Goal: Task Accomplishment & Management: Manage account settings

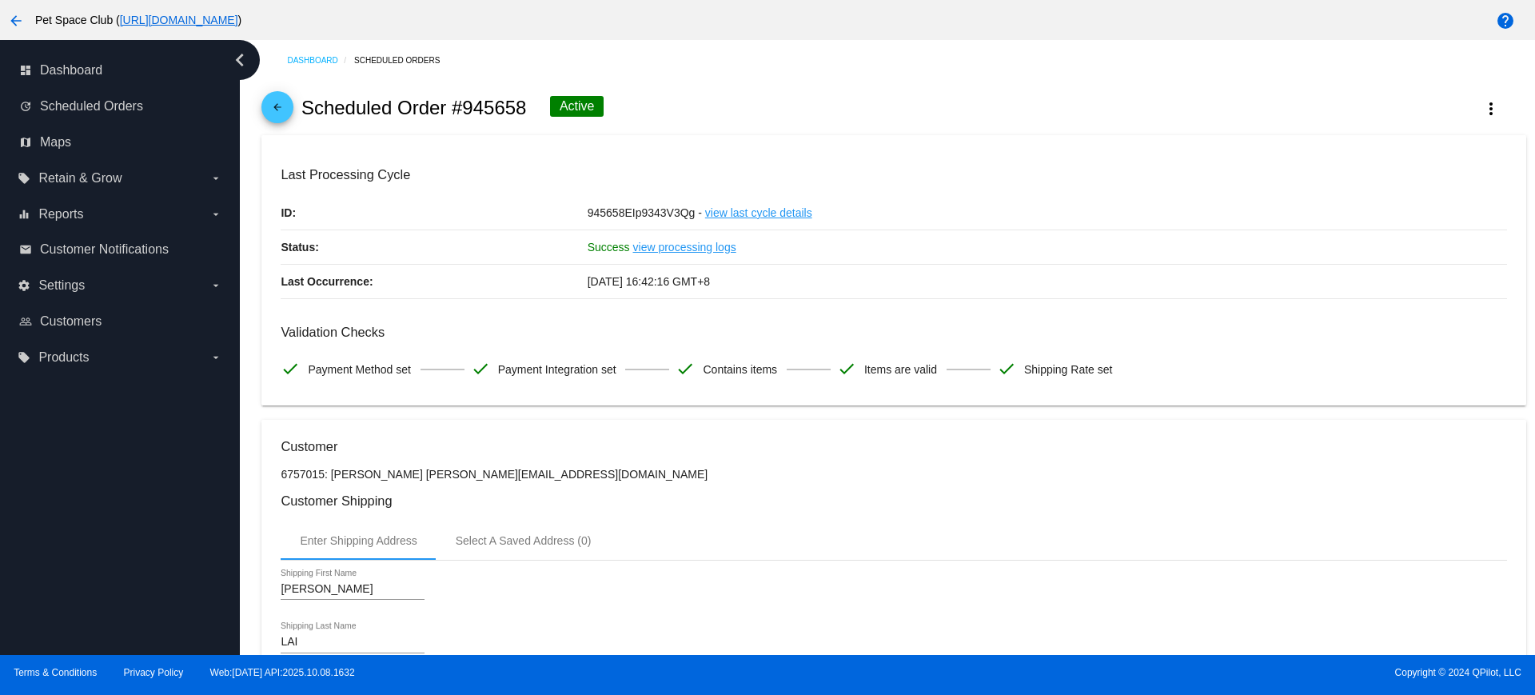
scroll to position [800, 0]
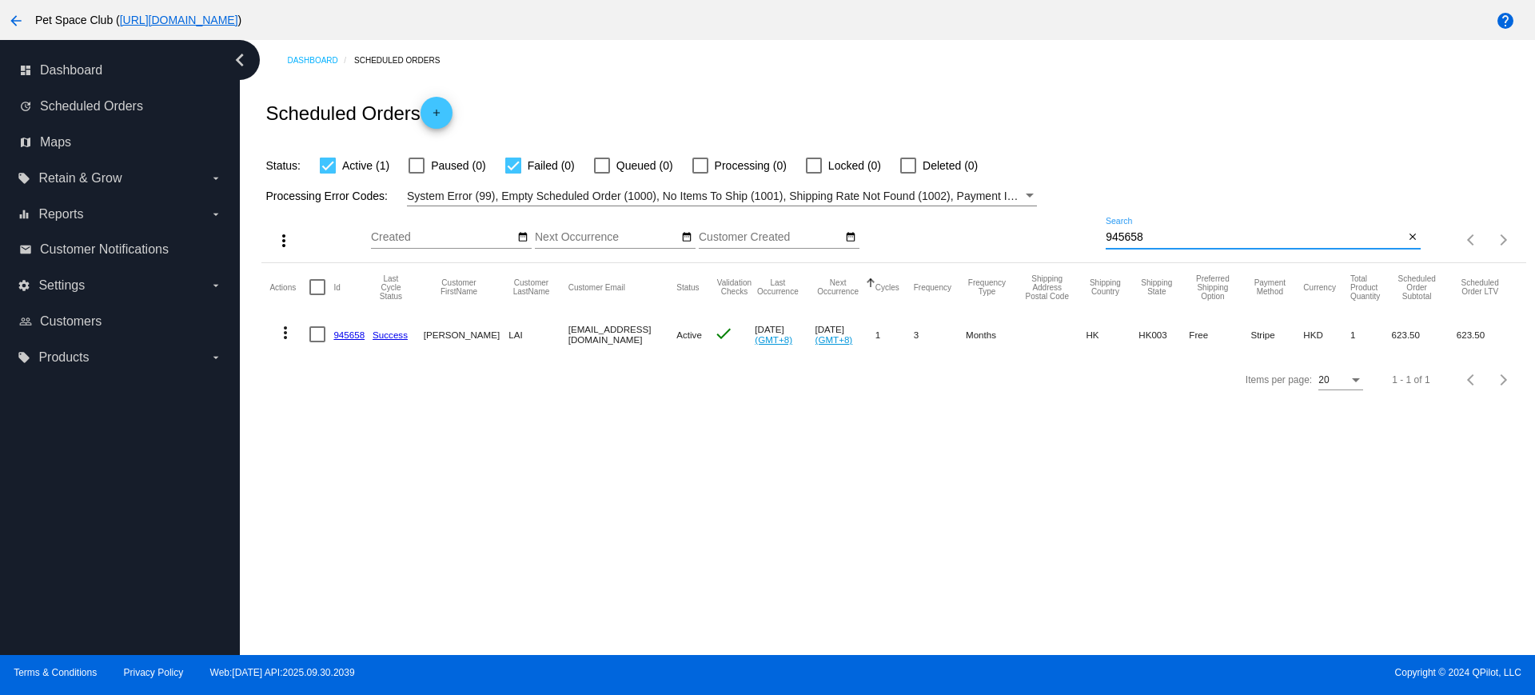
drag, startPoint x: 1175, startPoint y: 239, endPoint x: 1086, endPoint y: 235, distance: 88.9
click at [1086, 235] on div "more_vert Oct Jan Feb Mar Apr 1" at bounding box center [894, 234] width 1264 height 57
paste input "816652"
type input "816652"
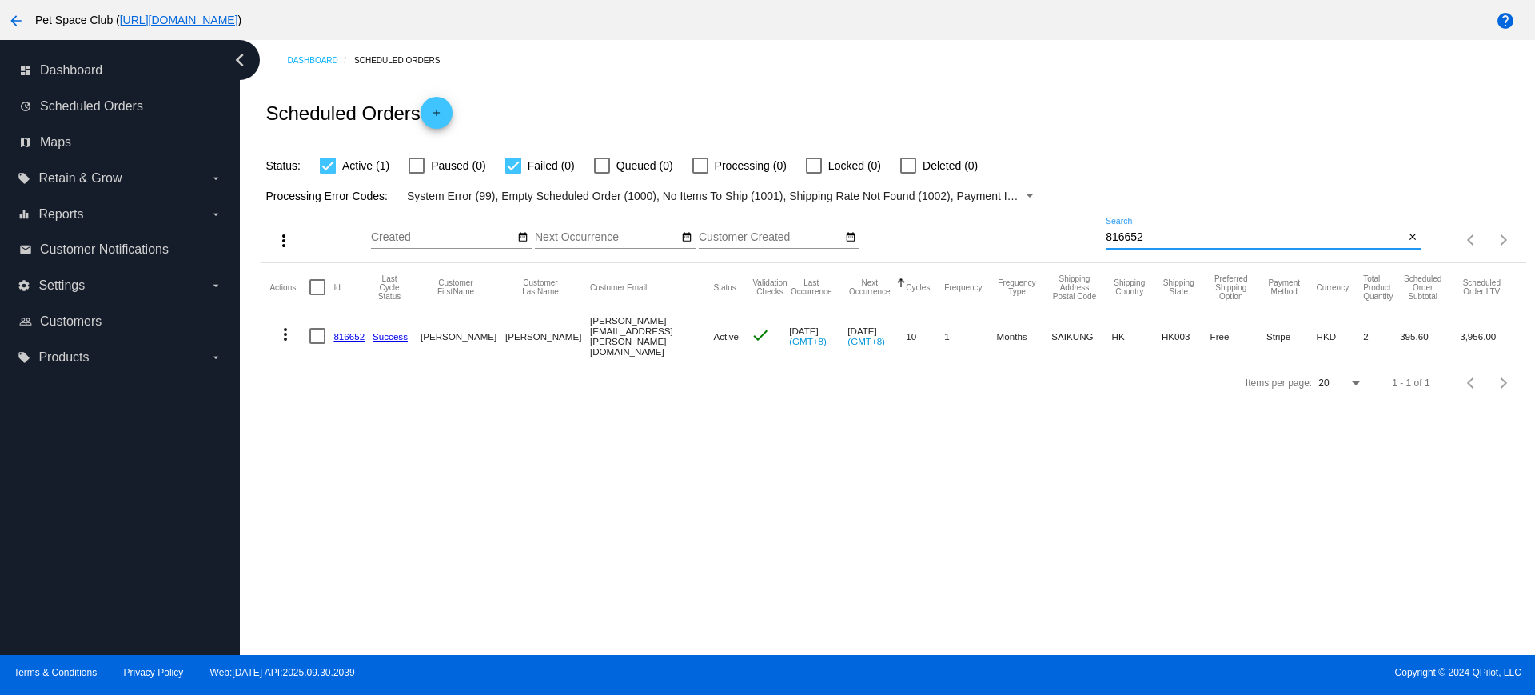
drag, startPoint x: 1198, startPoint y: 235, endPoint x: 1058, endPoint y: 230, distance: 140.1
click at [1058, 230] on div "more_vert Oct Jan Feb Mar Apr 1" at bounding box center [894, 234] width 1264 height 57
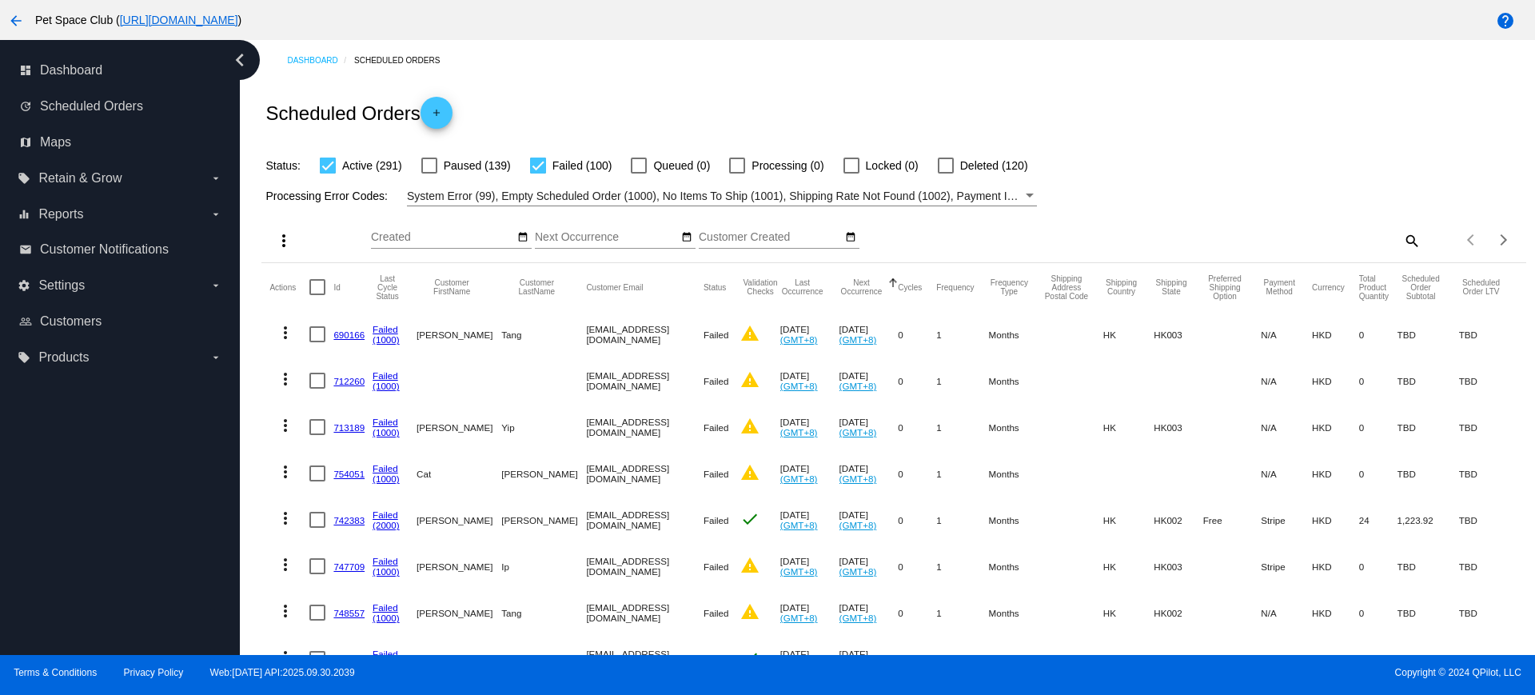
drag, startPoint x: 265, startPoint y: 317, endPoint x: 403, endPoint y: 262, distance: 149.0
click at [544, 165] on div at bounding box center [538, 166] width 16 height 16
click at [538, 174] on input "Failed (100)" at bounding box center [537, 174] width 1 height 1
checkbox input "false"
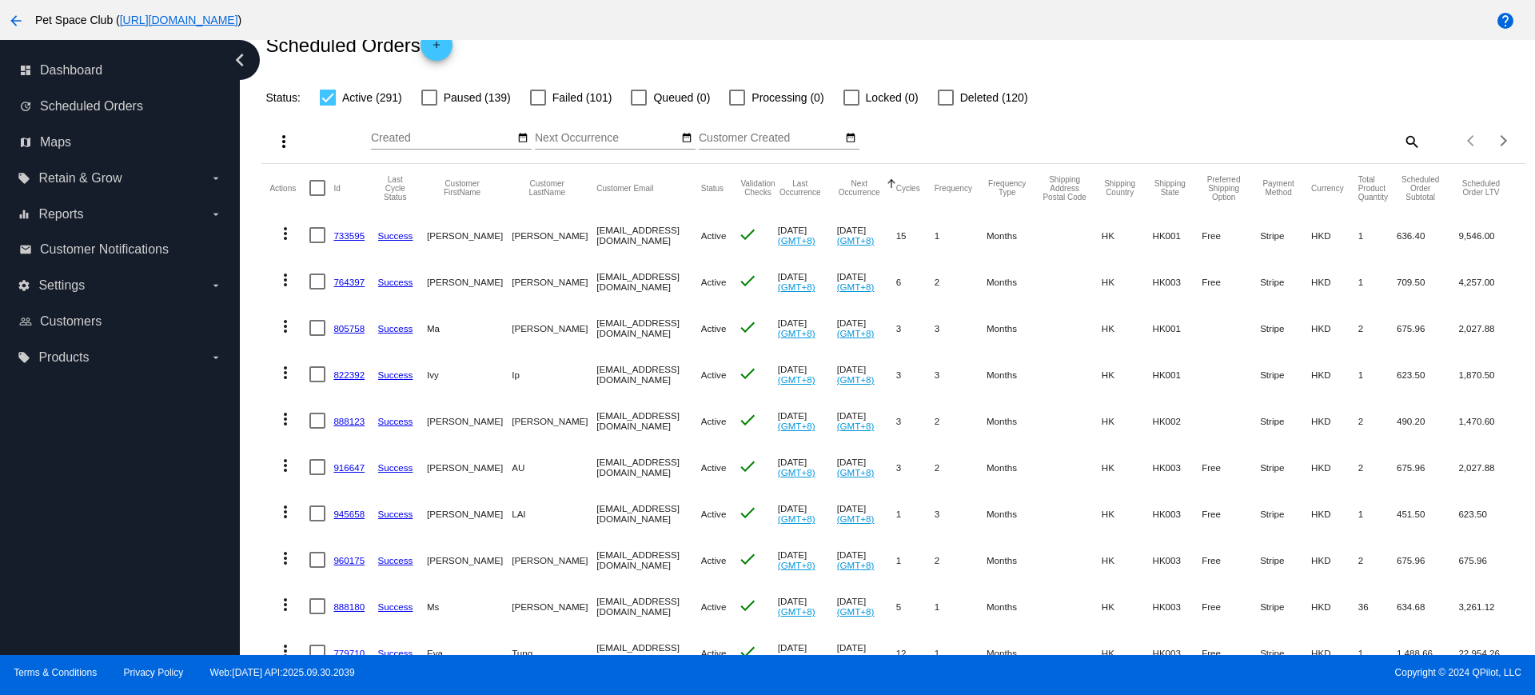
scroll to position [100, 0]
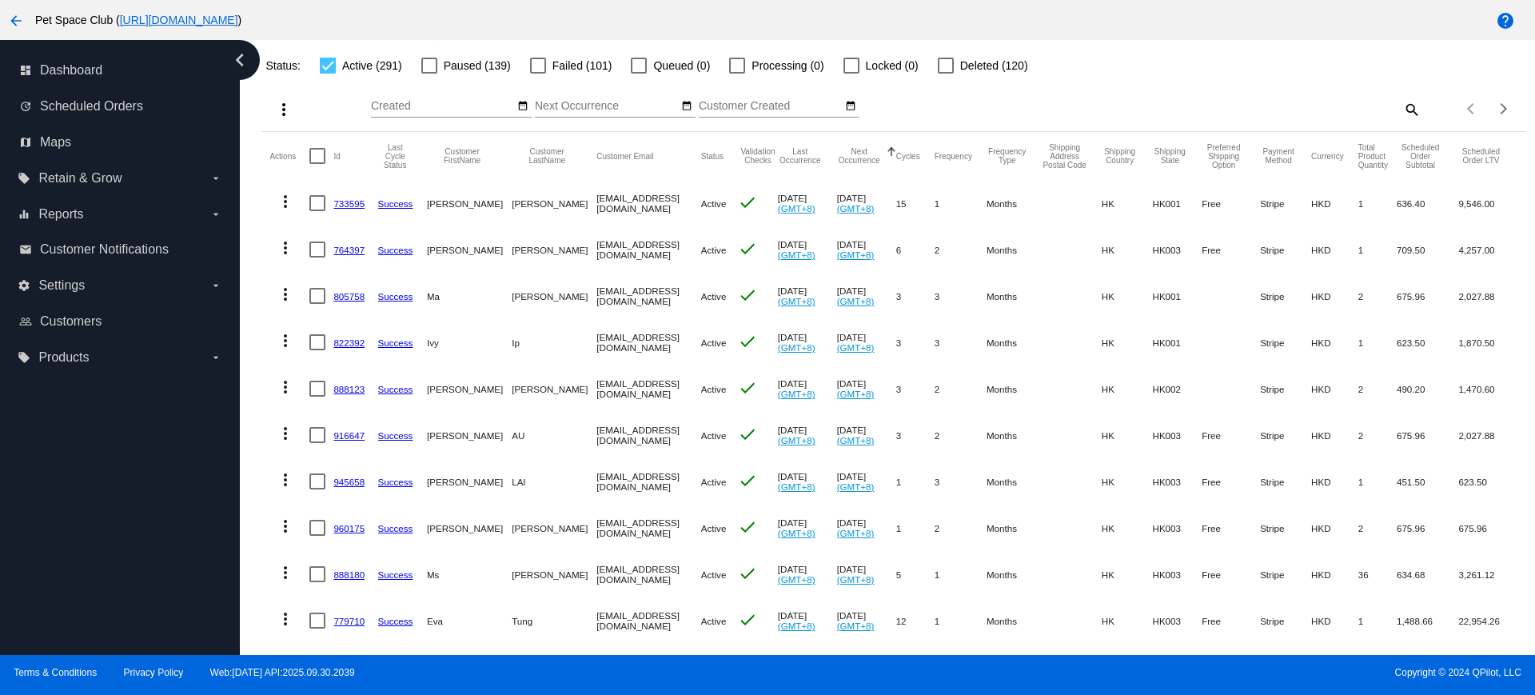
click at [253, 469] on div "Dashboard Scheduled Orders Scheduled Orders add Status: Active (291) Paused (13…" at bounding box center [894, 546] width 1283 height 1212
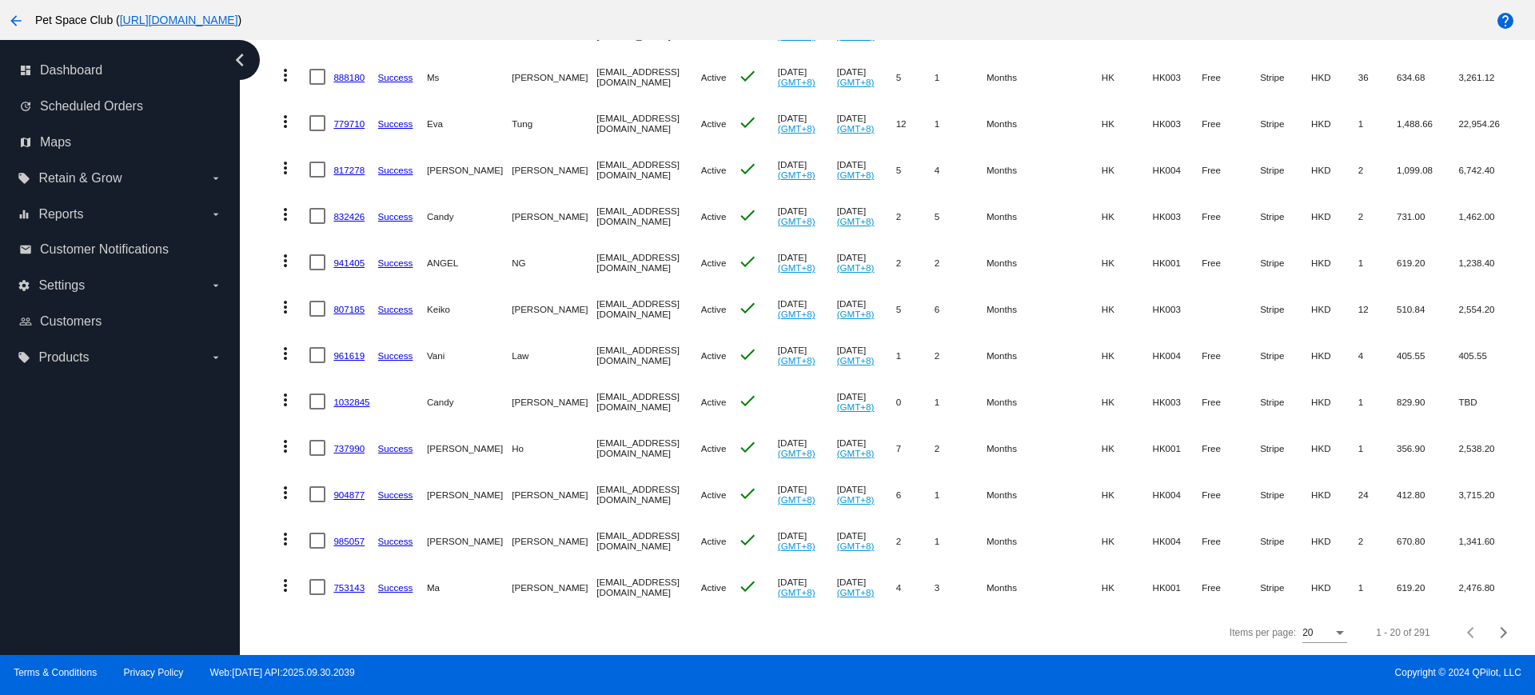
scroll to position [608, 0]
click at [258, 357] on div "Dashboard Scheduled Orders Scheduled Orders add Status: Active (291) Paused (13…" at bounding box center [894, 49] width 1283 height 1212
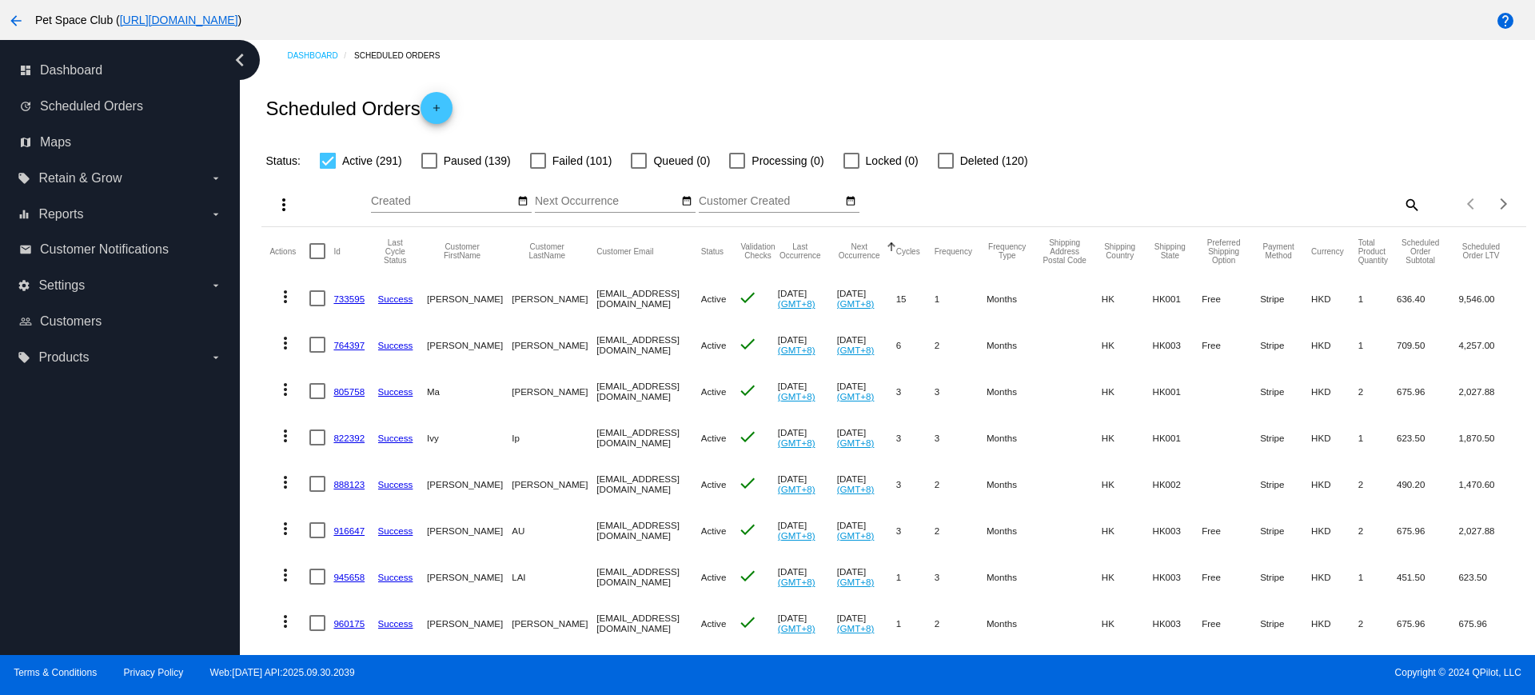
scroll to position [0, 0]
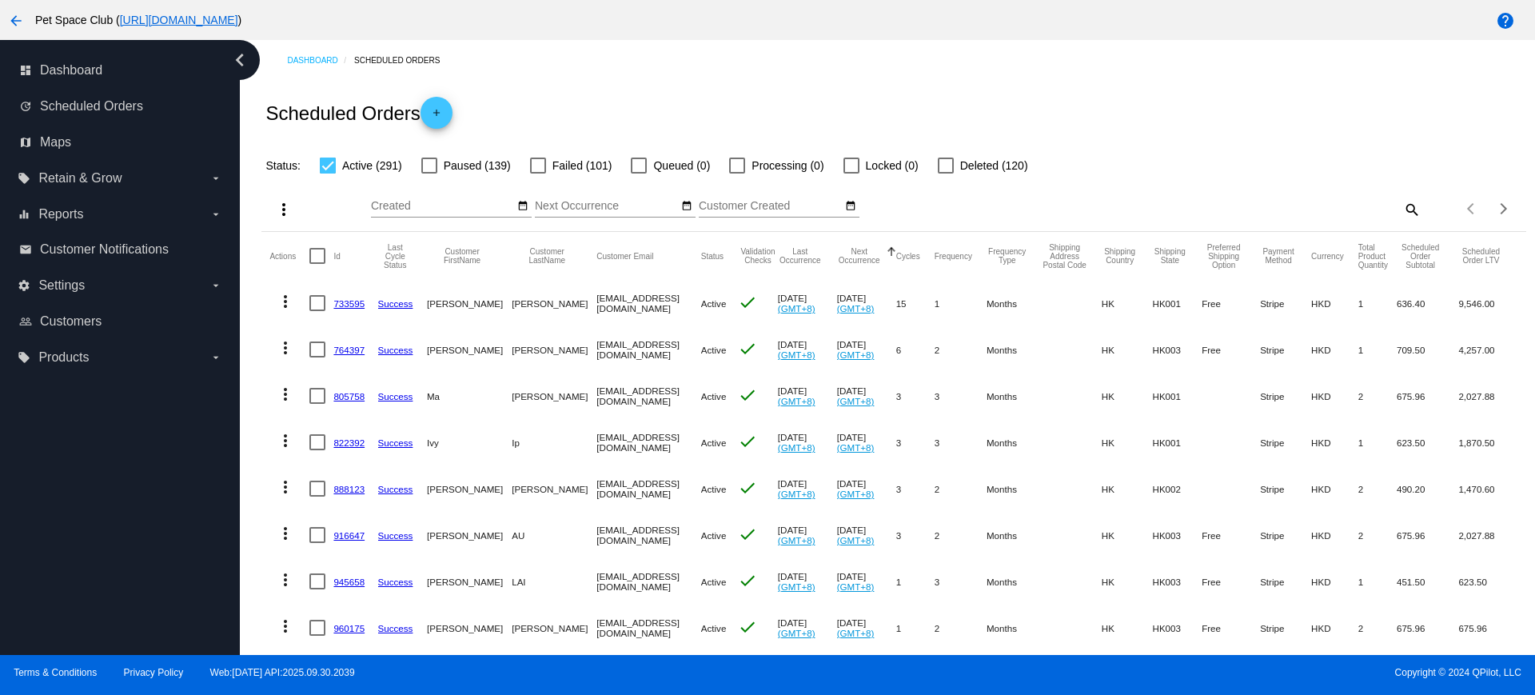
click at [1402, 211] on mat-icon "search" at bounding box center [1411, 209] width 19 height 25
click at [1255, 214] on div "Search" at bounding box center [1263, 201] width 315 height 31
paste input "983563"
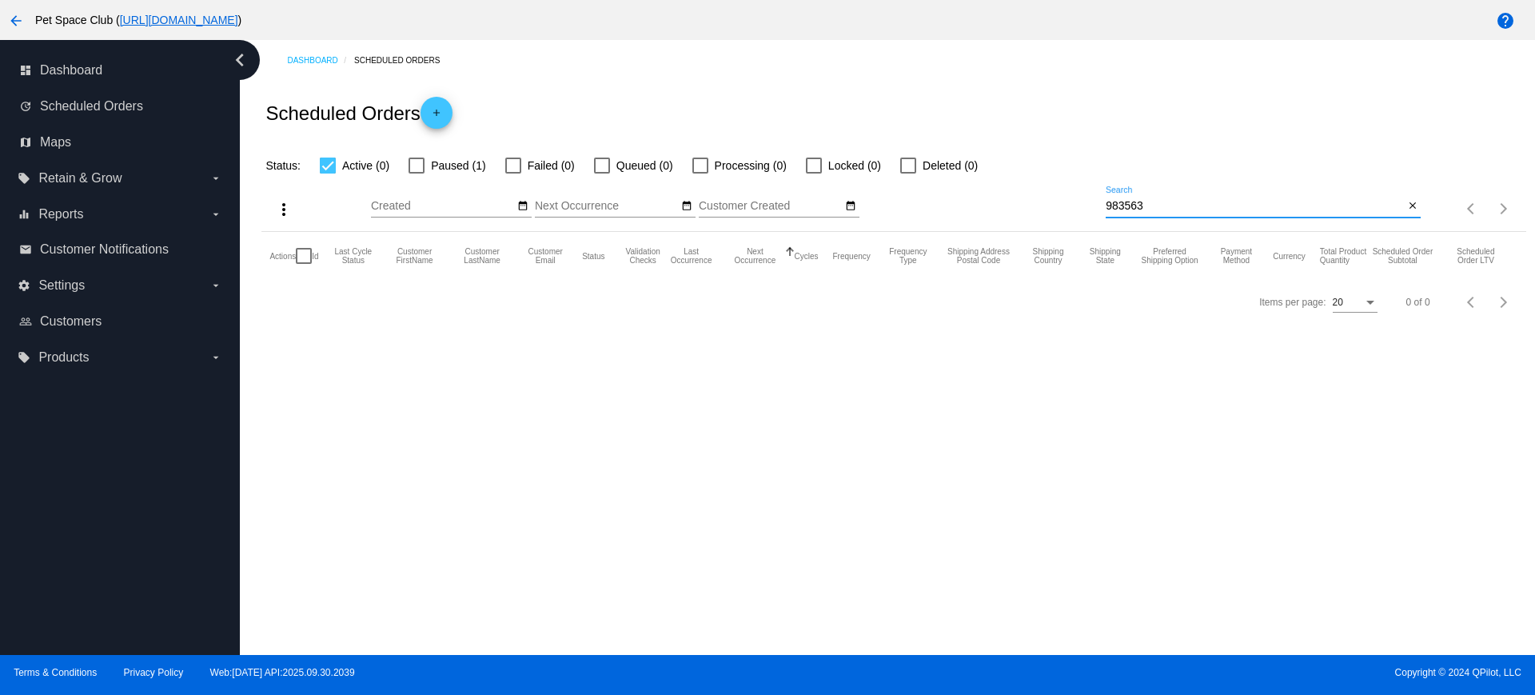
type input "983563"
click at [417, 167] on div at bounding box center [417, 166] width 16 height 16
click at [417, 174] on input "Paused (1)" at bounding box center [416, 174] width 1 height 1
checkbox input "true"
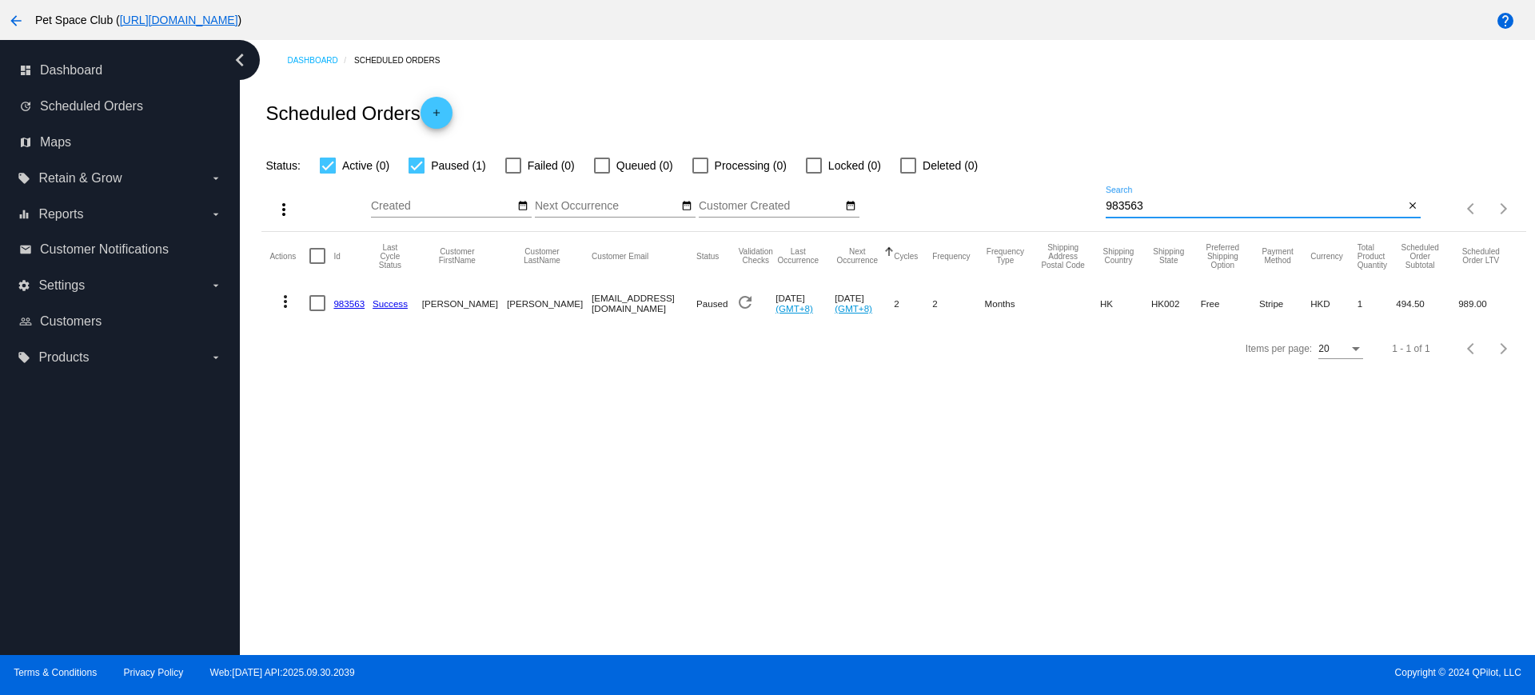
drag, startPoint x: 1158, startPoint y: 203, endPoint x: 1078, endPoint y: 196, distance: 80.3
click at [1078, 196] on div "more_vert Oct Jan Feb Mar Apr 1" at bounding box center [894, 203] width 1264 height 57
paste input "776245"
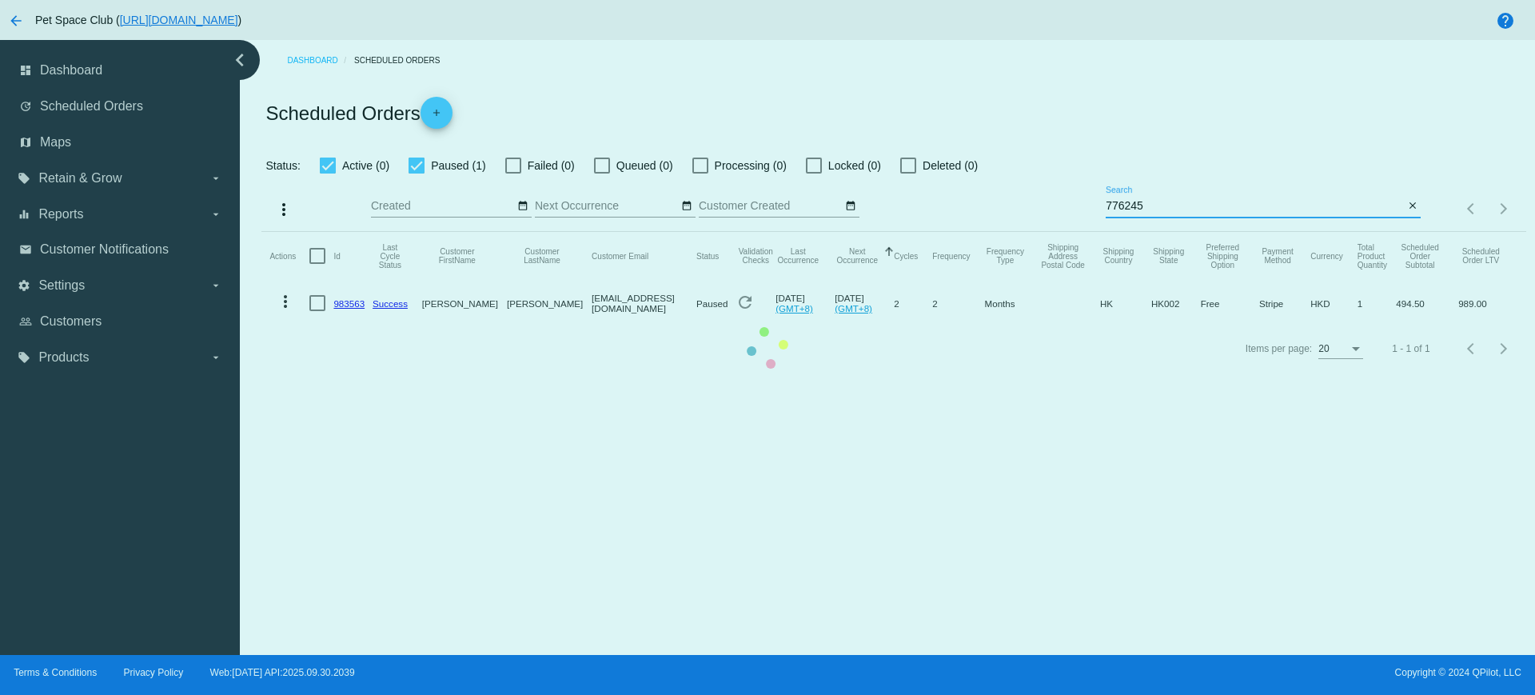
type input "776245"
click at [422, 232] on mat-table "Actions Id Last Cycle Status Customer FirstName Customer LastName Customer Emai…" at bounding box center [894, 279] width 1264 height 94
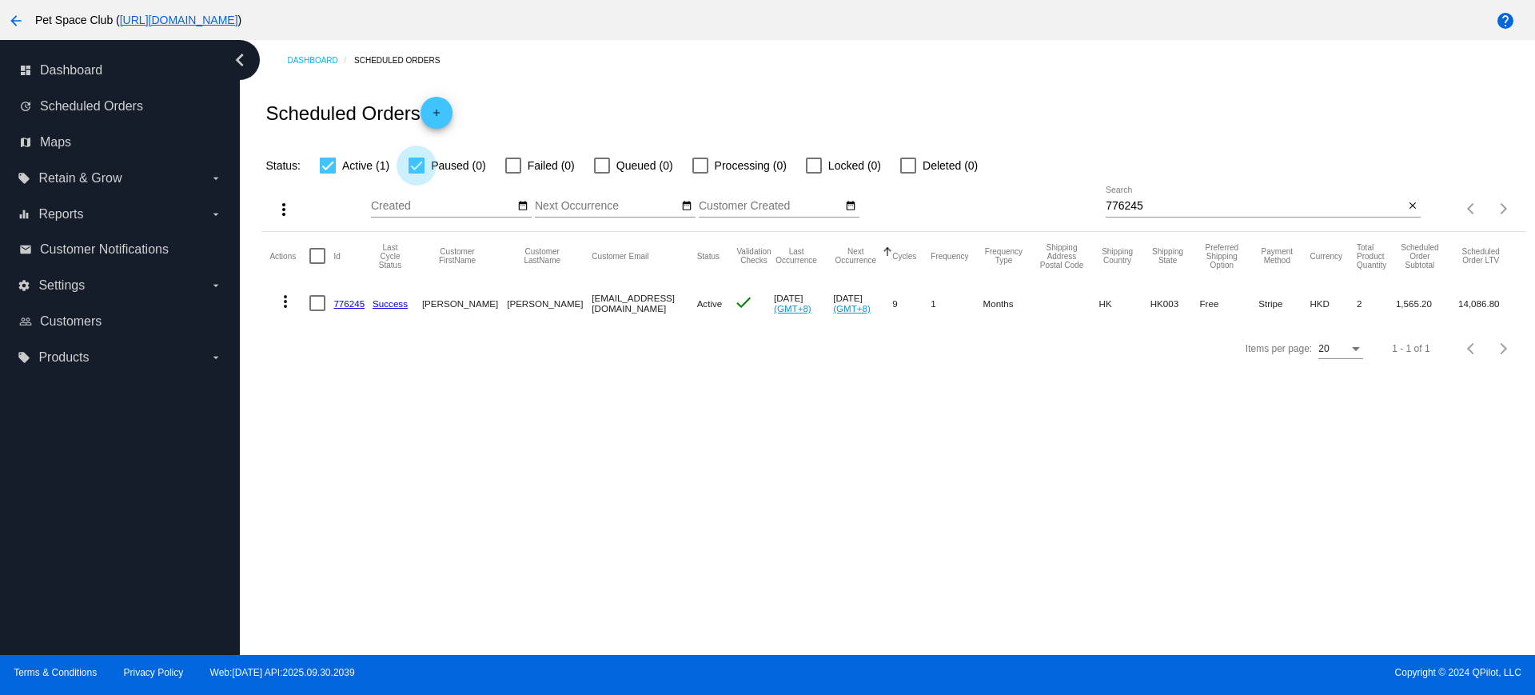
click at [419, 168] on div at bounding box center [417, 166] width 16 height 16
click at [417, 174] on input "Paused (0)" at bounding box center [416, 174] width 1 height 1
checkbox input "false"
drag, startPoint x: 410, startPoint y: 460, endPoint x: 585, endPoint y: 400, distance: 185.1
click at [410, 460] on div "Dashboard Scheduled Orders Scheduled Orders add Status: Active (1) Paused (0) F…" at bounding box center [888, 347] width 1296 height 615
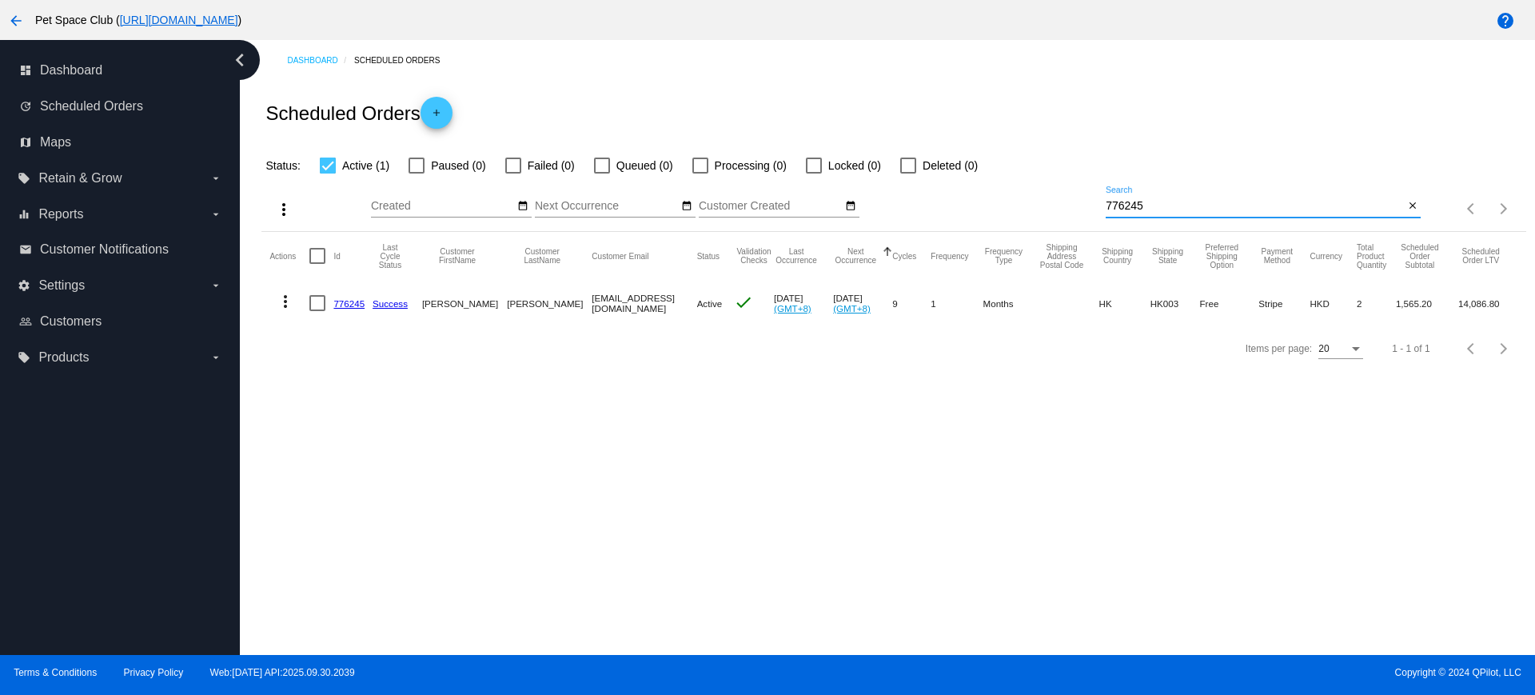
drag, startPoint x: 1175, startPoint y: 209, endPoint x: 1052, endPoint y: 201, distance: 123.4
click at [1052, 201] on div "more_vert Oct Jan Feb Mar Apr 1" at bounding box center [894, 203] width 1264 height 57
paste input "85568"
click at [393, 466] on div "Dashboard Scheduled Orders Scheduled Orders add Status: Active (1) Paused (0) F…" at bounding box center [888, 347] width 1296 height 615
drag, startPoint x: 1142, startPoint y: 198, endPoint x: 1028, endPoint y: 196, distance: 113.6
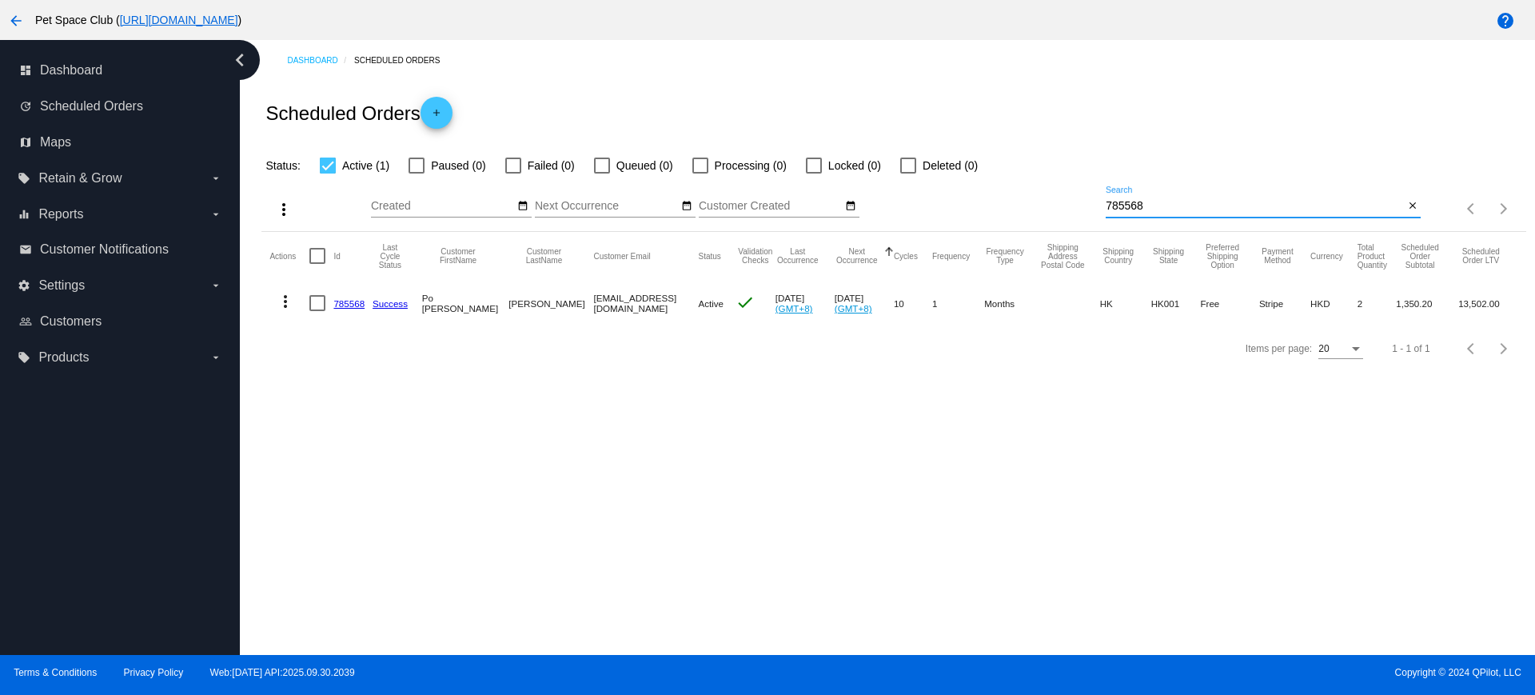
click at [1028, 196] on div "more_vert Oct Jan Feb Mar Apr 1" at bounding box center [894, 203] width 1264 height 57
paste input "71501"
type input "771501"
drag, startPoint x: 330, startPoint y: 202, endPoint x: 746, endPoint y: 256, distance: 419.4
click at [497, 221] on div "more_vert Oct Jan Feb Mar Apr 1" at bounding box center [894, 203] width 1264 height 57
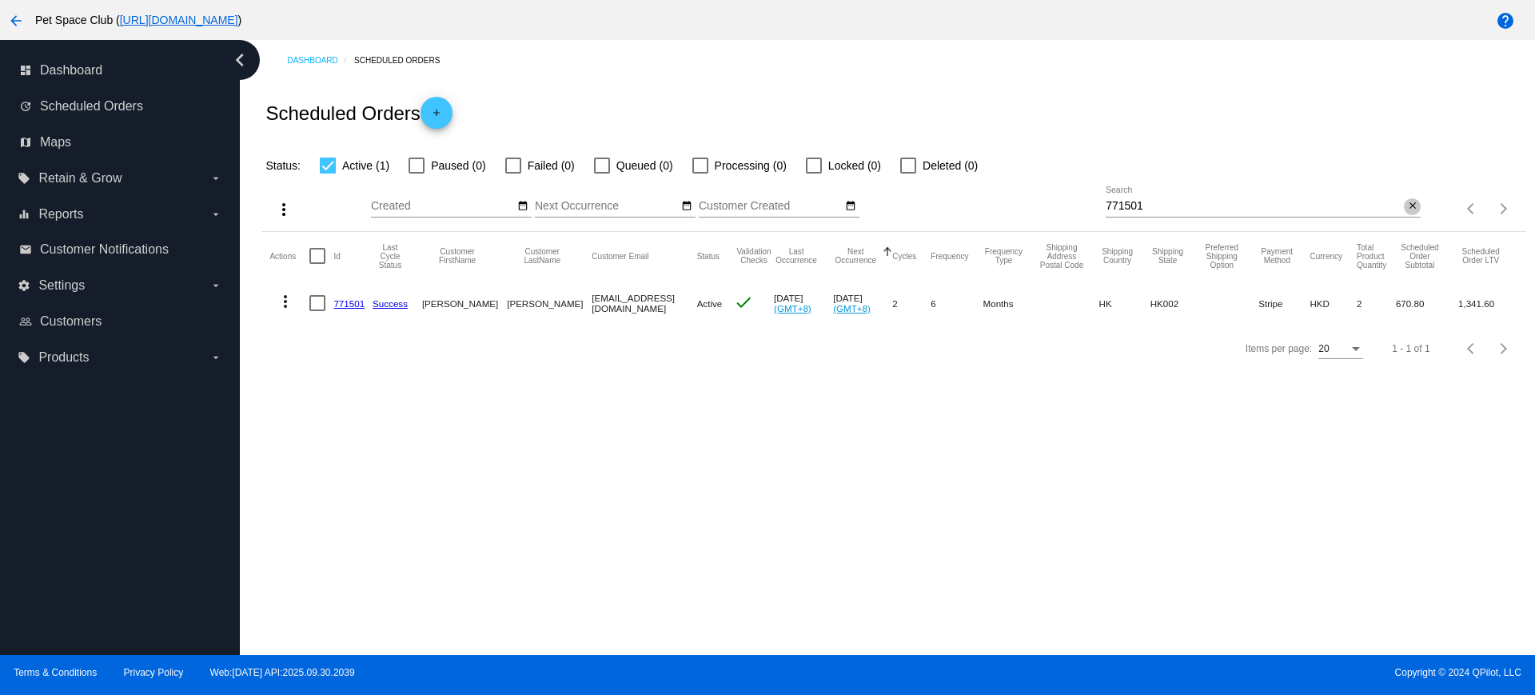
click at [1418, 206] on button "close" at bounding box center [1412, 206] width 17 height 17
click at [1416, 206] on mat-icon "search" at bounding box center [1411, 209] width 19 height 25
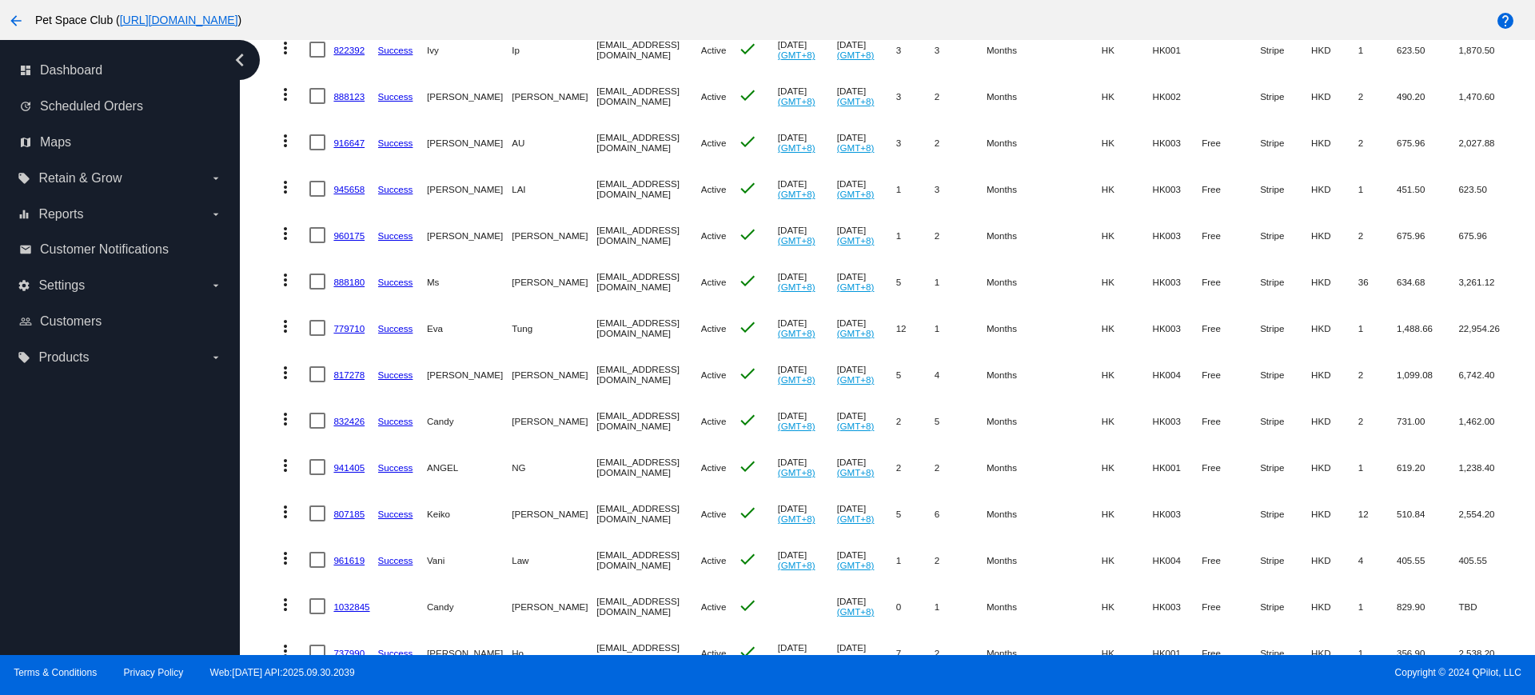
scroll to position [613, 0]
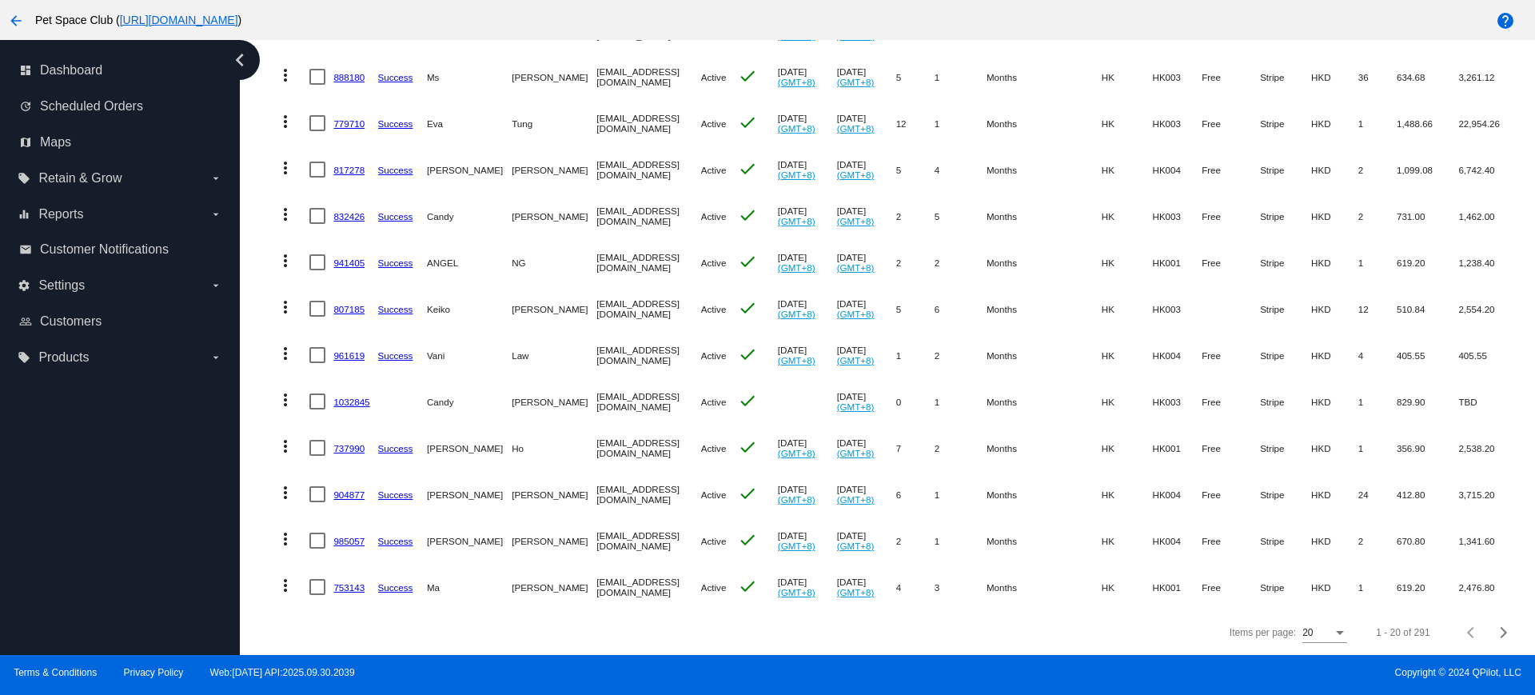
drag, startPoint x: 385, startPoint y: 621, endPoint x: 431, endPoint y: 621, distance: 45.6
click at [385, 621] on div "Items per page: 20 1 - 20 of 291" at bounding box center [894, 632] width 1264 height 45
click at [1496, 630] on div "Next page" at bounding box center [1501, 632] width 11 height 11
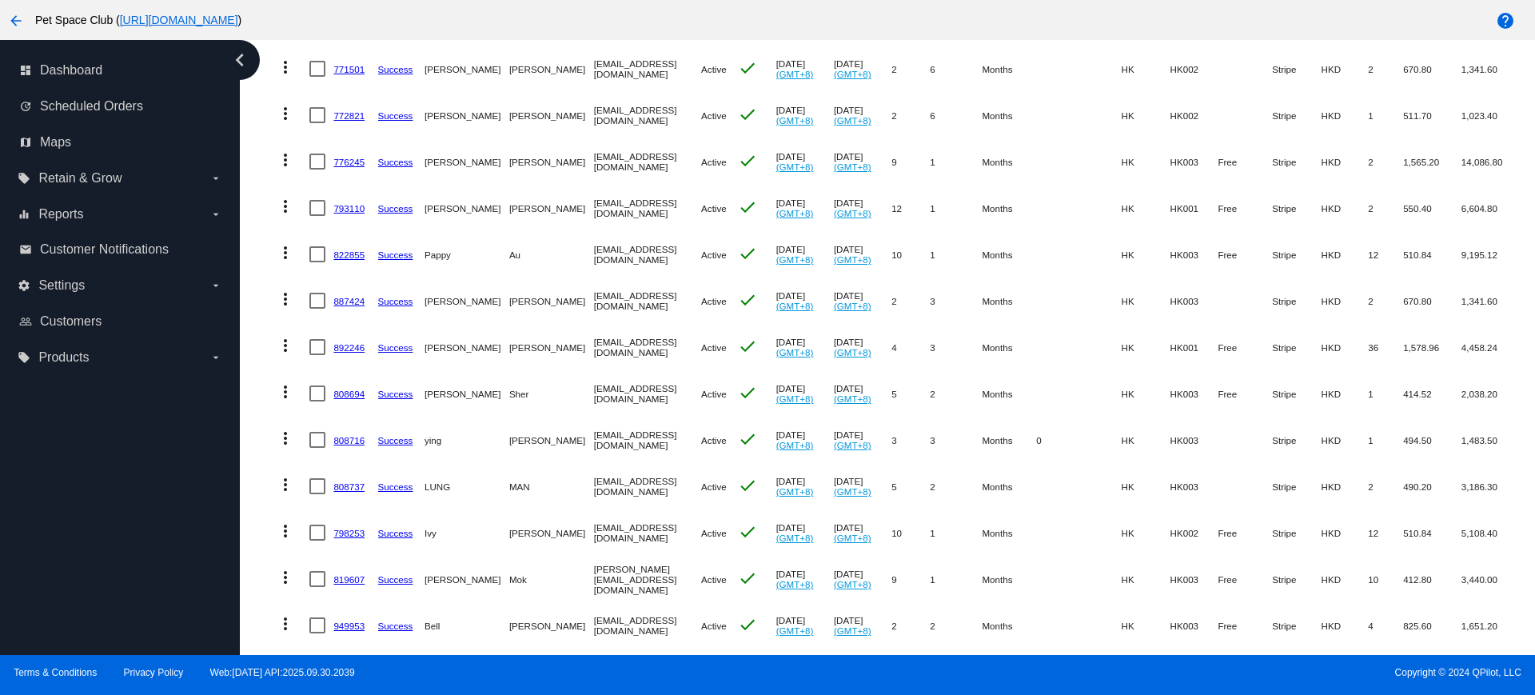
scroll to position [279, 0]
drag, startPoint x: 254, startPoint y: 286, endPoint x: 512, endPoint y: 243, distance: 261.1
click at [254, 286] on div "Dashboard Scheduled Orders Scheduled Orders add Status: Active (291) Paused (13…" at bounding box center [894, 367] width 1283 height 1212
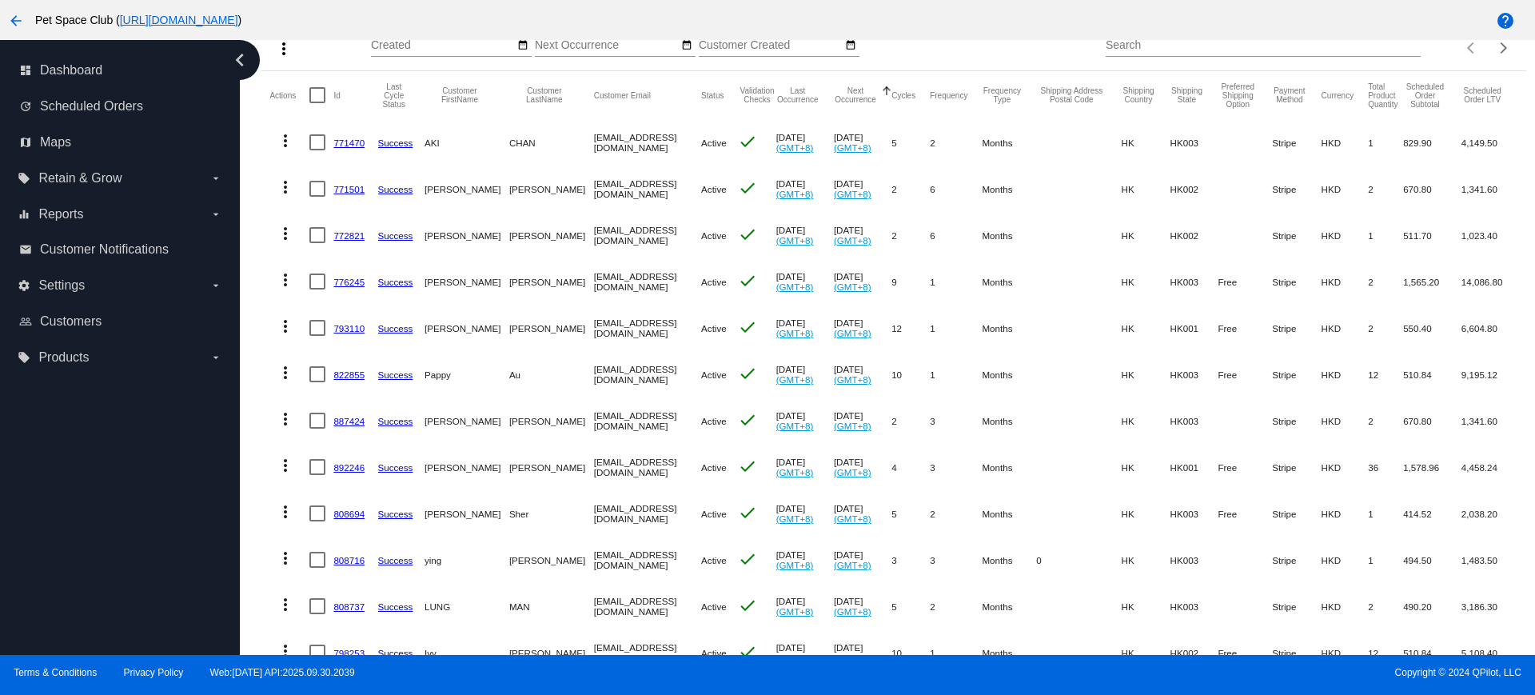
scroll to position [0, 0]
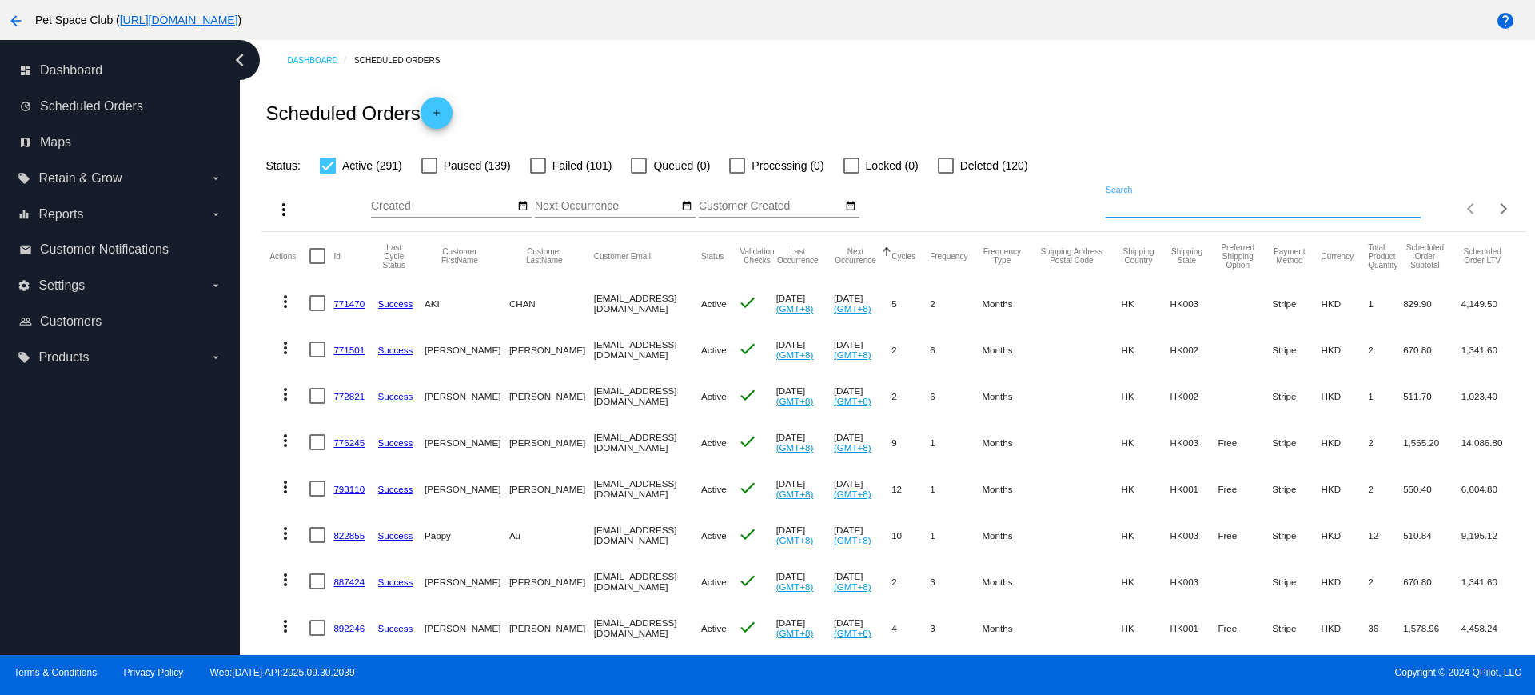
drag, startPoint x: 1195, startPoint y: 202, endPoint x: 1050, endPoint y: 198, distance: 144.8
click at [1050, 198] on div "more_vert Oct Jan Feb Mar Apr 1" at bounding box center [894, 203] width 1264 height 57
paste input "832796"
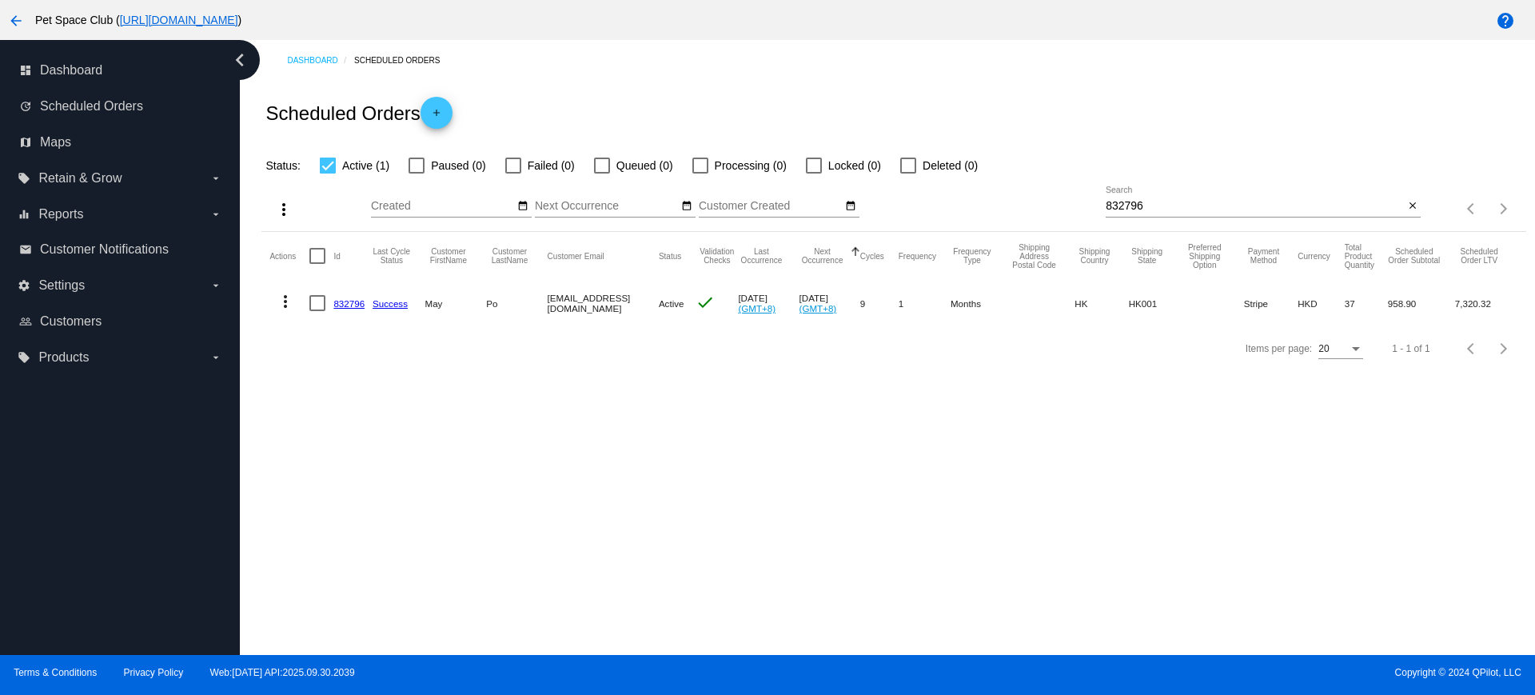
click at [425, 413] on div "Dashboard Scheduled Orders Scheduled Orders add Status: Active (1) Paused (0) F…" at bounding box center [888, 347] width 1296 height 615
drag, startPoint x: 355, startPoint y: 444, endPoint x: 412, endPoint y: 423, distance: 60.5
click at [355, 444] on div "Dashboard Scheduled Orders Scheduled Orders add Status: Active (1) Paused (0) F…" at bounding box center [888, 347] width 1296 height 615
drag, startPoint x: 1164, startPoint y: 207, endPoint x: 1030, endPoint y: 195, distance: 134.1
click at [1030, 195] on div "more_vert Oct Jan Feb Mar Apr 1" at bounding box center [894, 203] width 1264 height 57
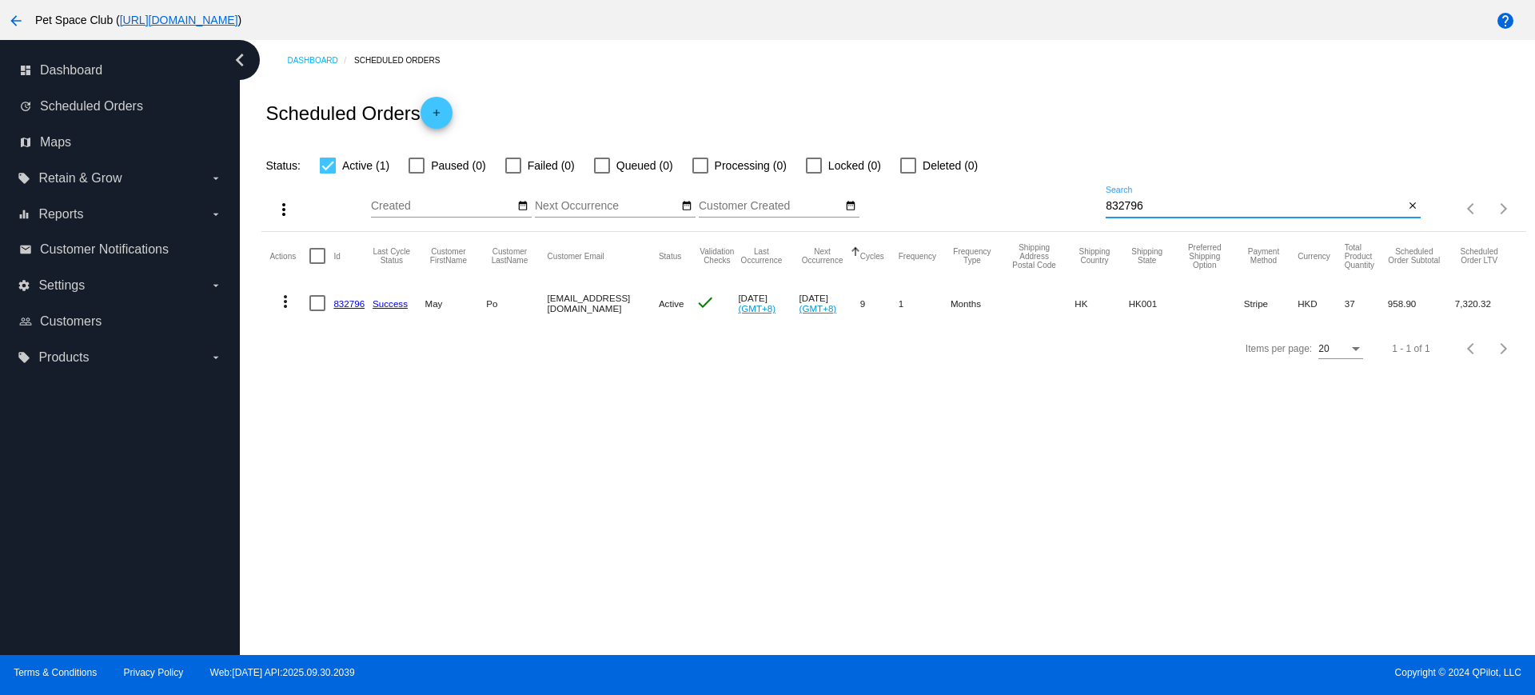
paste input "08737"
drag, startPoint x: 451, startPoint y: 468, endPoint x: 464, endPoint y: 461, distance: 14.3
click at [451, 468] on div "Dashboard Scheduled Orders Scheduled Orders add Status: Active (1) Paused (0) F…" at bounding box center [888, 347] width 1296 height 615
drag, startPoint x: 1216, startPoint y: 198, endPoint x: 1058, endPoint y: 194, distance: 157.6
click at [1058, 194] on div "more_vert Oct Jan Feb Mar Apr 1" at bounding box center [894, 203] width 1264 height 57
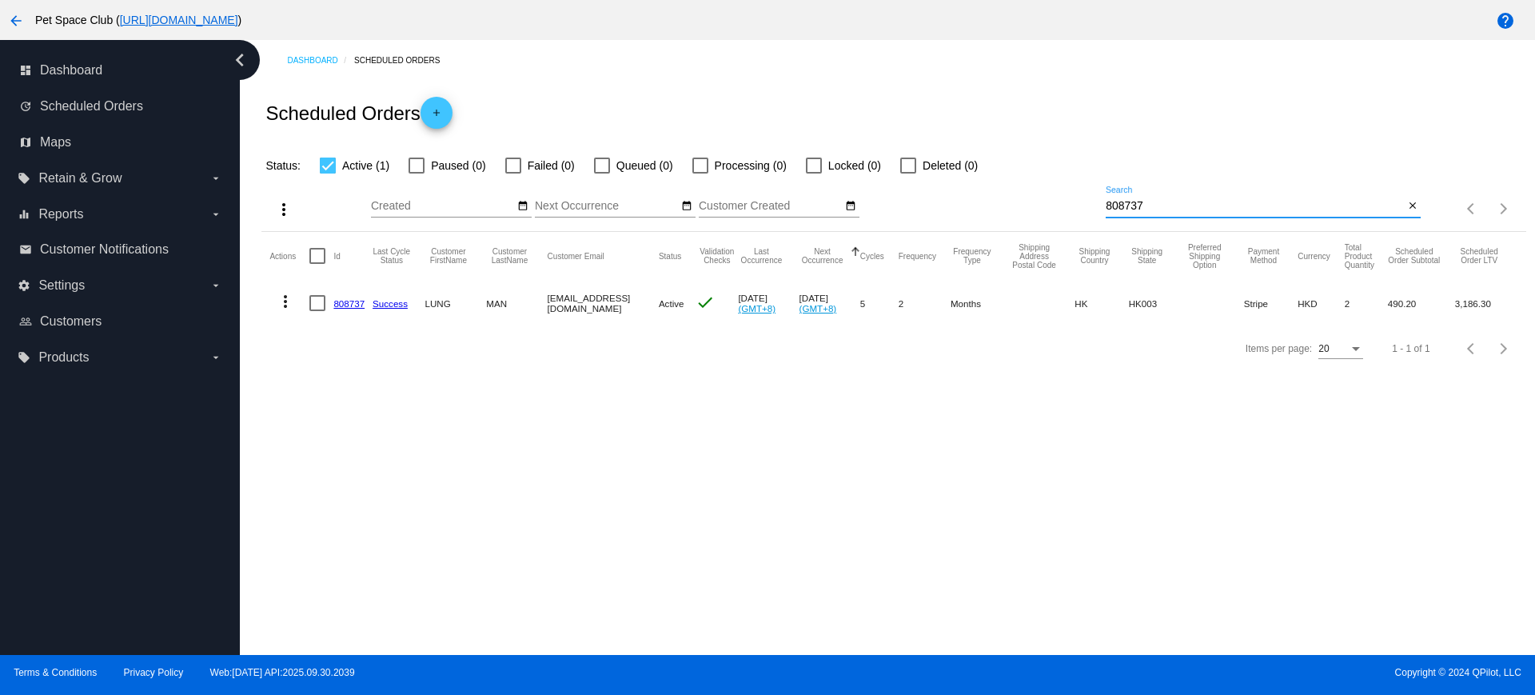
drag, startPoint x: 1177, startPoint y: 207, endPoint x: 1054, endPoint y: 199, distance: 123.4
click at [1054, 199] on div "more_vert Oct Jan Feb Mar Apr 1" at bounding box center [894, 203] width 1264 height 57
paste input "4172"
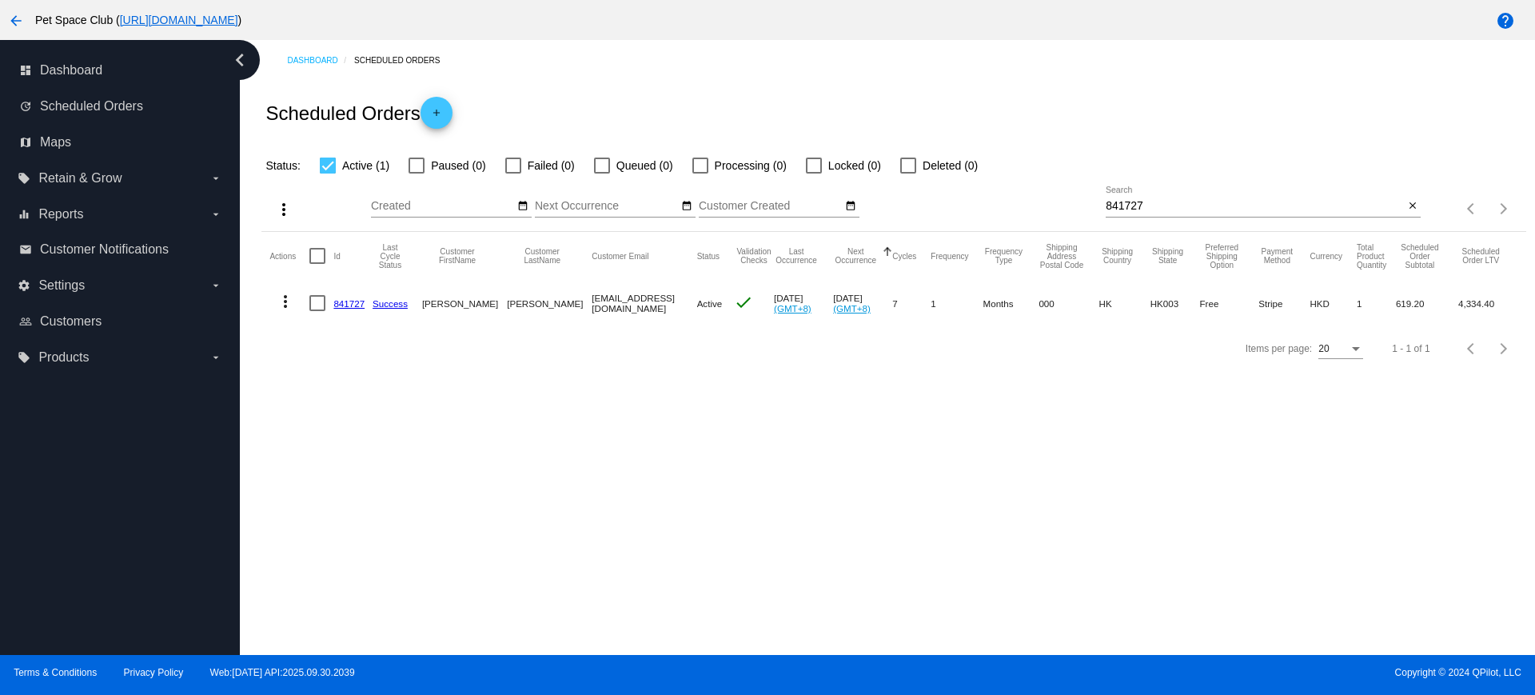
drag, startPoint x: 353, startPoint y: 481, endPoint x: 364, endPoint y: 471, distance: 14.7
click at [353, 480] on div "Dashboard Scheduled Orders Scheduled Orders add Status: Active (1) Paused (0) F…" at bounding box center [888, 347] width 1296 height 615
drag, startPoint x: 1176, startPoint y: 205, endPoint x: 1013, endPoint y: 202, distance: 163.2
click at [1013, 202] on div "more_vert Oct Jan Feb Mar Apr 1" at bounding box center [894, 203] width 1264 height 57
paste input "1016791"
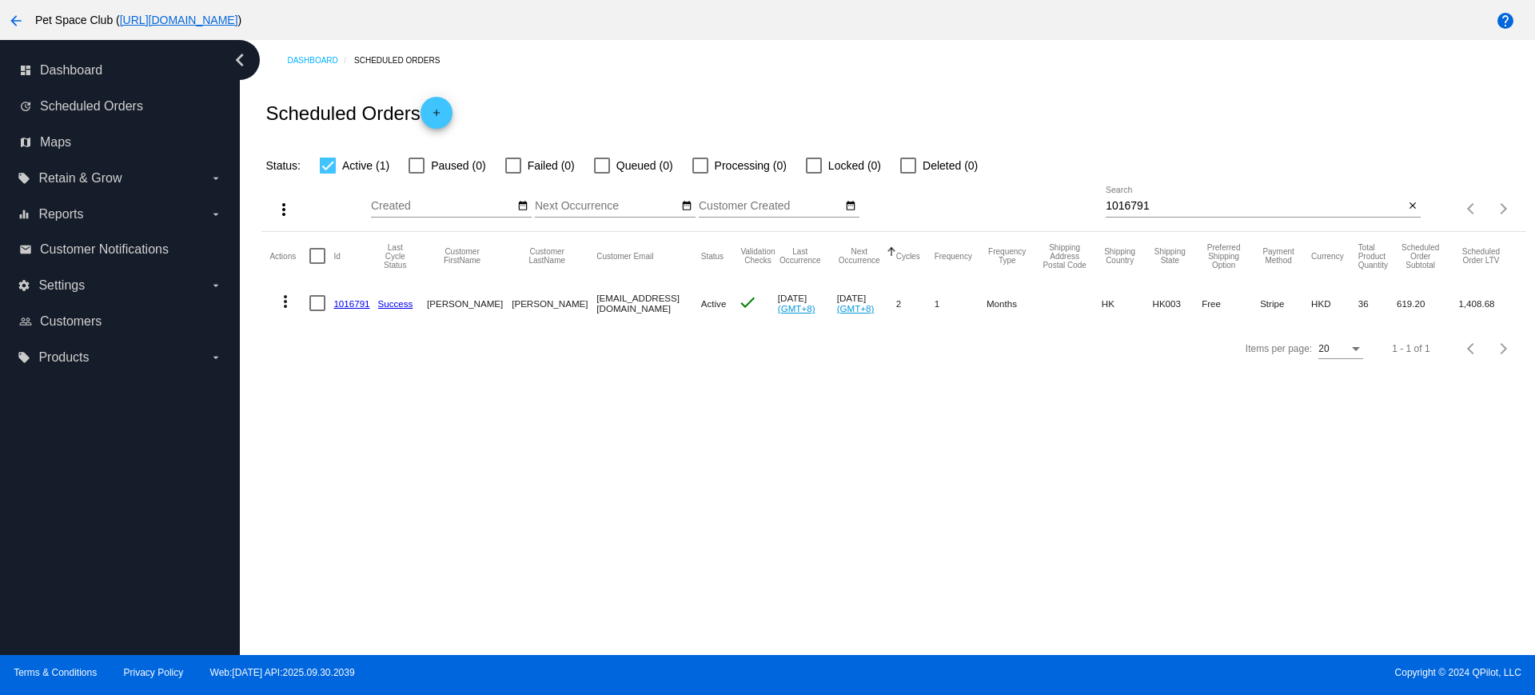
click at [421, 429] on div "Dashboard Scheduled Orders Scheduled Orders add Status: Active (1) Paused (0) F…" at bounding box center [888, 347] width 1296 height 615
drag, startPoint x: 435, startPoint y: 460, endPoint x: 455, endPoint y: 445, distance: 25.1
click at [435, 459] on div "Dashboard Scheduled Orders Scheduled Orders add Status: Active (1) Paused (0) F…" at bounding box center [888, 347] width 1296 height 615
drag, startPoint x: 1199, startPoint y: 211, endPoint x: 1076, endPoint y: 204, distance: 123.4
click at [1076, 204] on div "more_vert Oct Jan Feb Mar Apr 1" at bounding box center [894, 203] width 1264 height 57
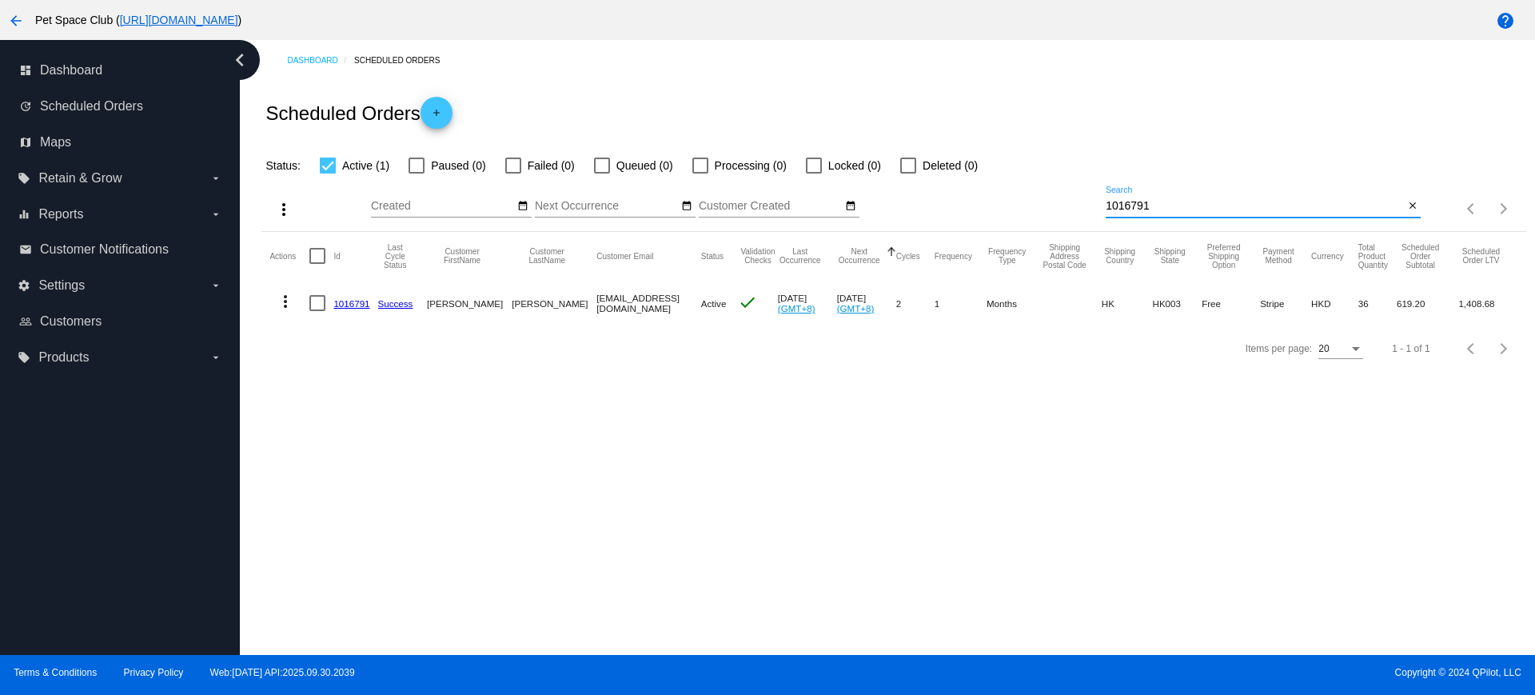
paste input "945994"
type input "945994"
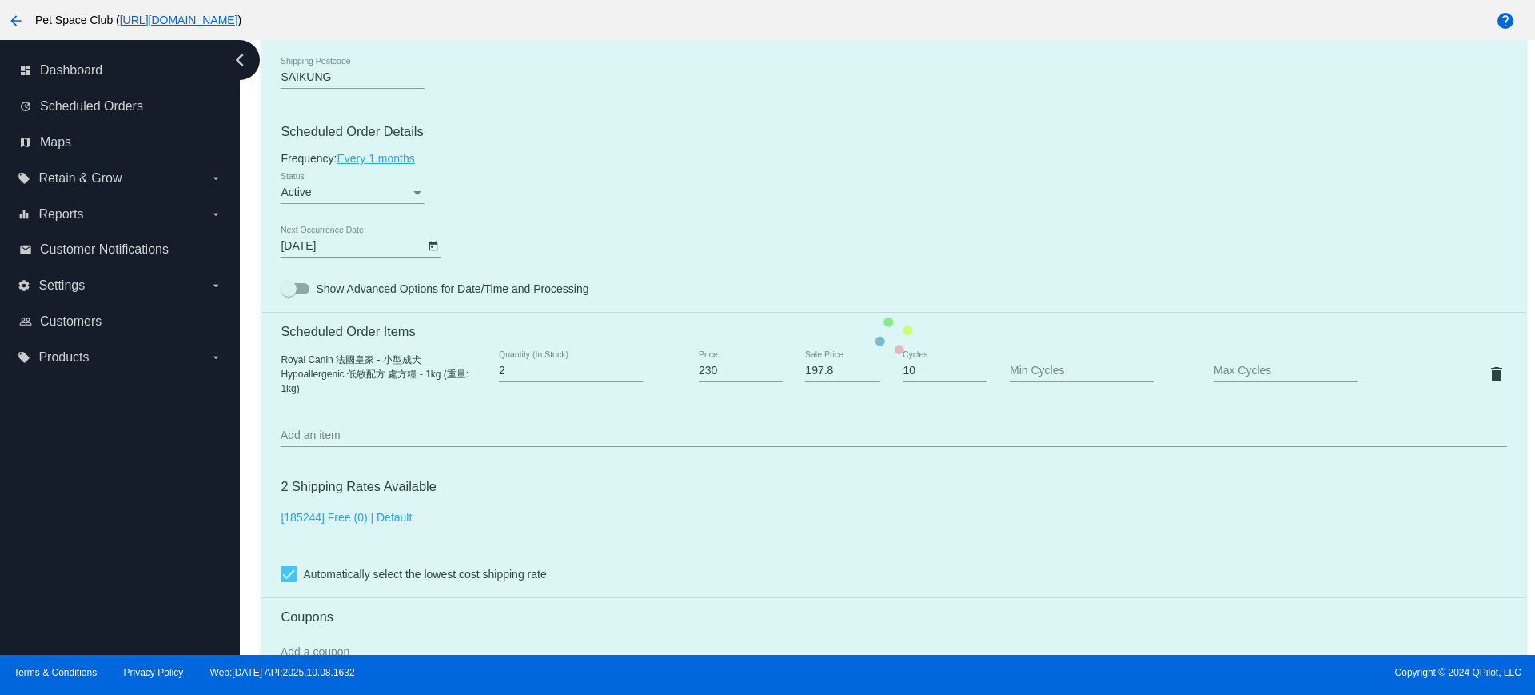
scroll to position [900, 0]
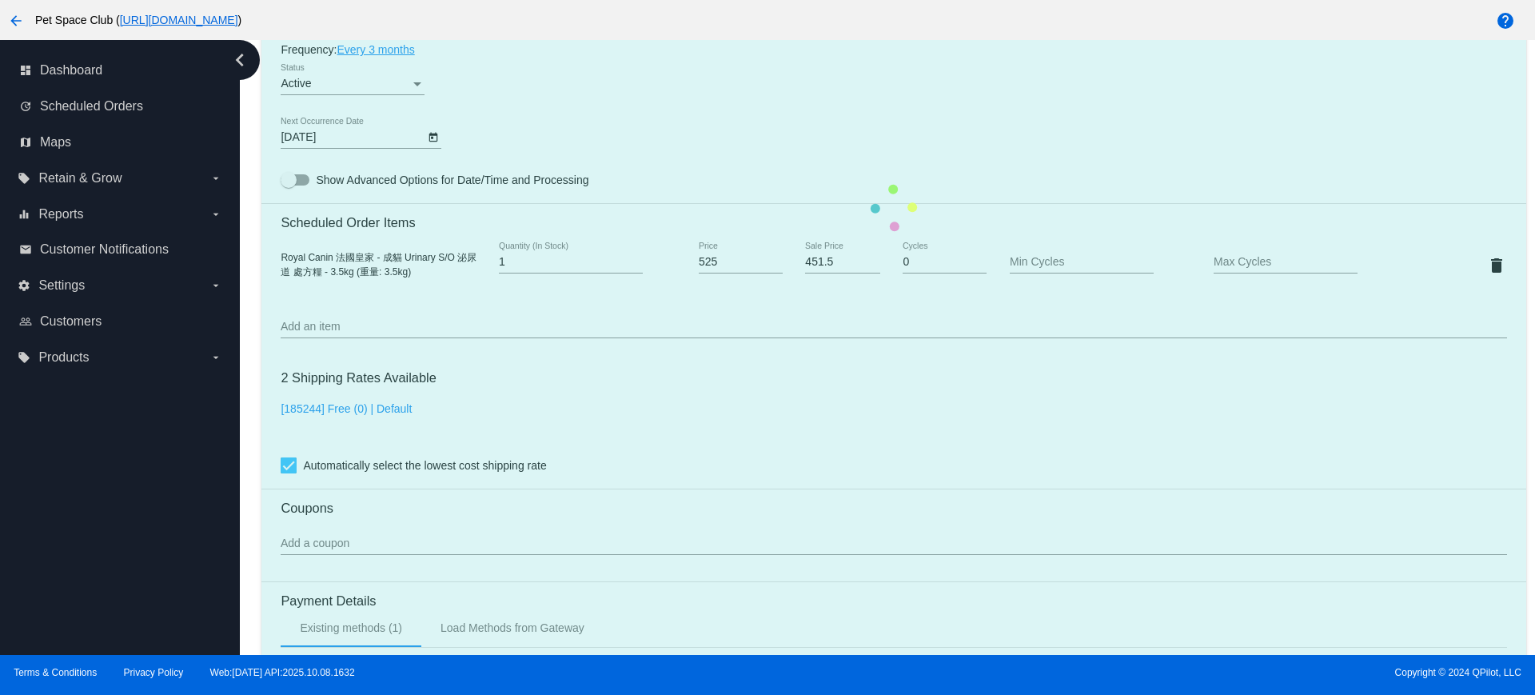
scroll to position [1000, 0]
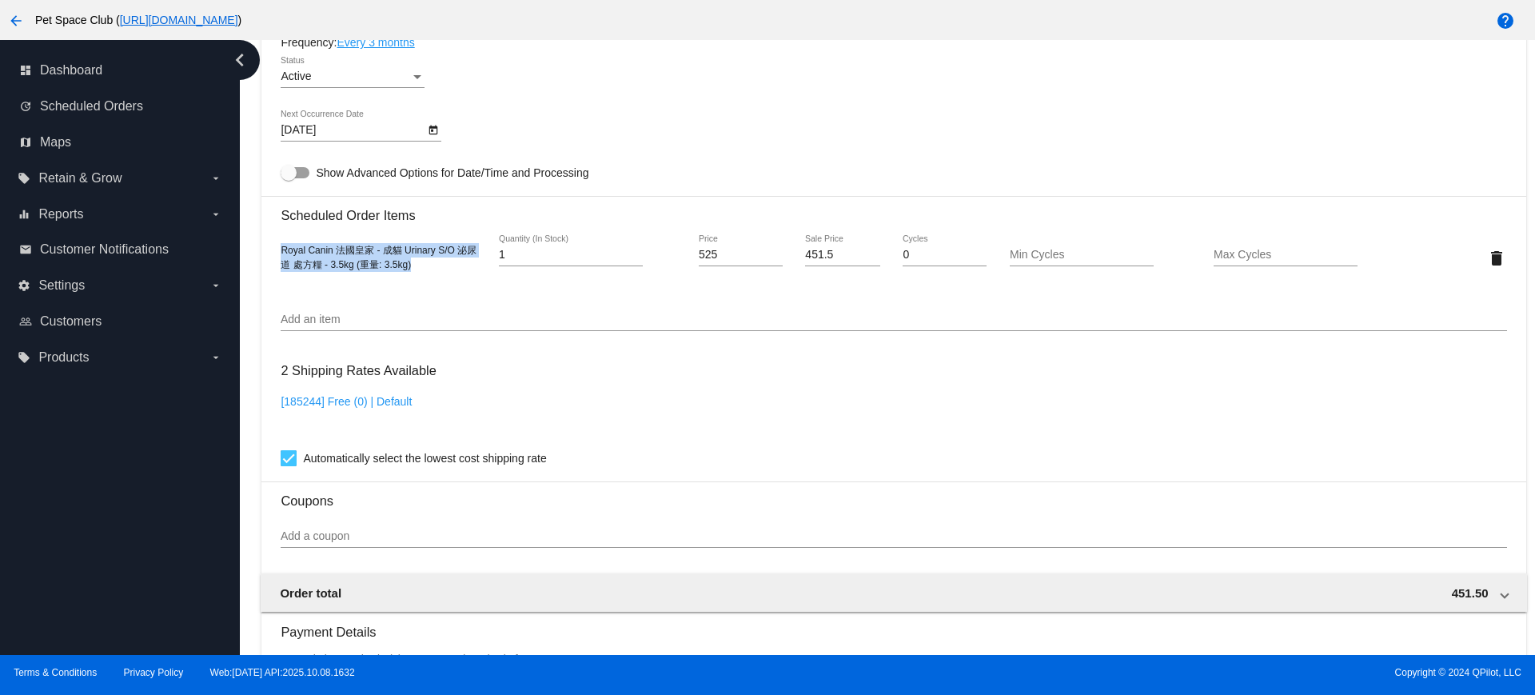
drag, startPoint x: 428, startPoint y: 263, endPoint x: 282, endPoint y: 250, distance: 146.2
click at [282, 250] on div "Royal Canin 法國皇家 - 成貓 Urinary S/O 泌尿道 處方糧 - 3.5kg (重量: 3.5kg)" at bounding box center [383, 257] width 205 height 29
copy span "Royal Canin 法國皇家 - 成貓 Urinary S/O 泌尿道 處方糧 - 3.5kg (重量: 3.5kg)"
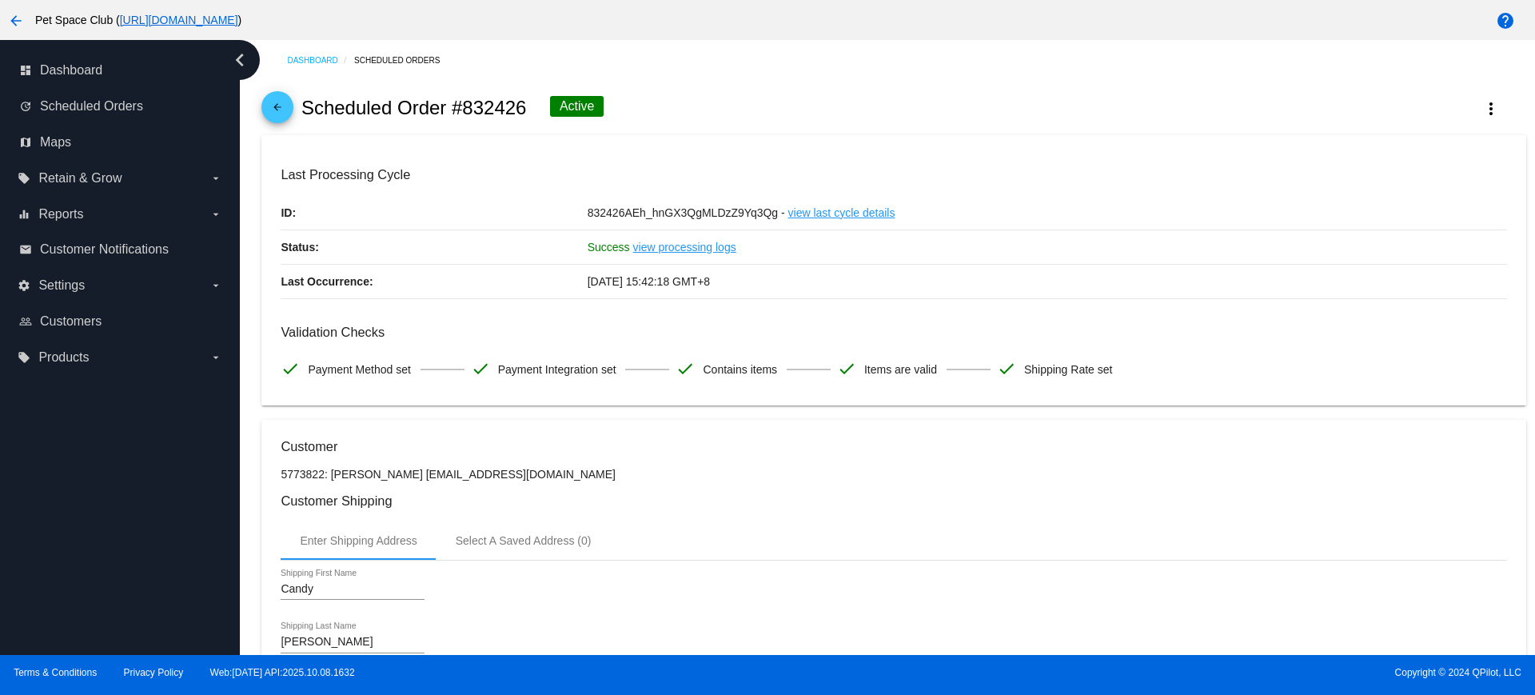
drag, startPoint x: 246, startPoint y: 482, endPoint x: 260, endPoint y: 501, distance: 22.9
click at [246, 482] on div "Dashboard Scheduled Orders arrow_back Scheduled Order #832426 Active more_vert …" at bounding box center [888, 347] width 1296 height 615
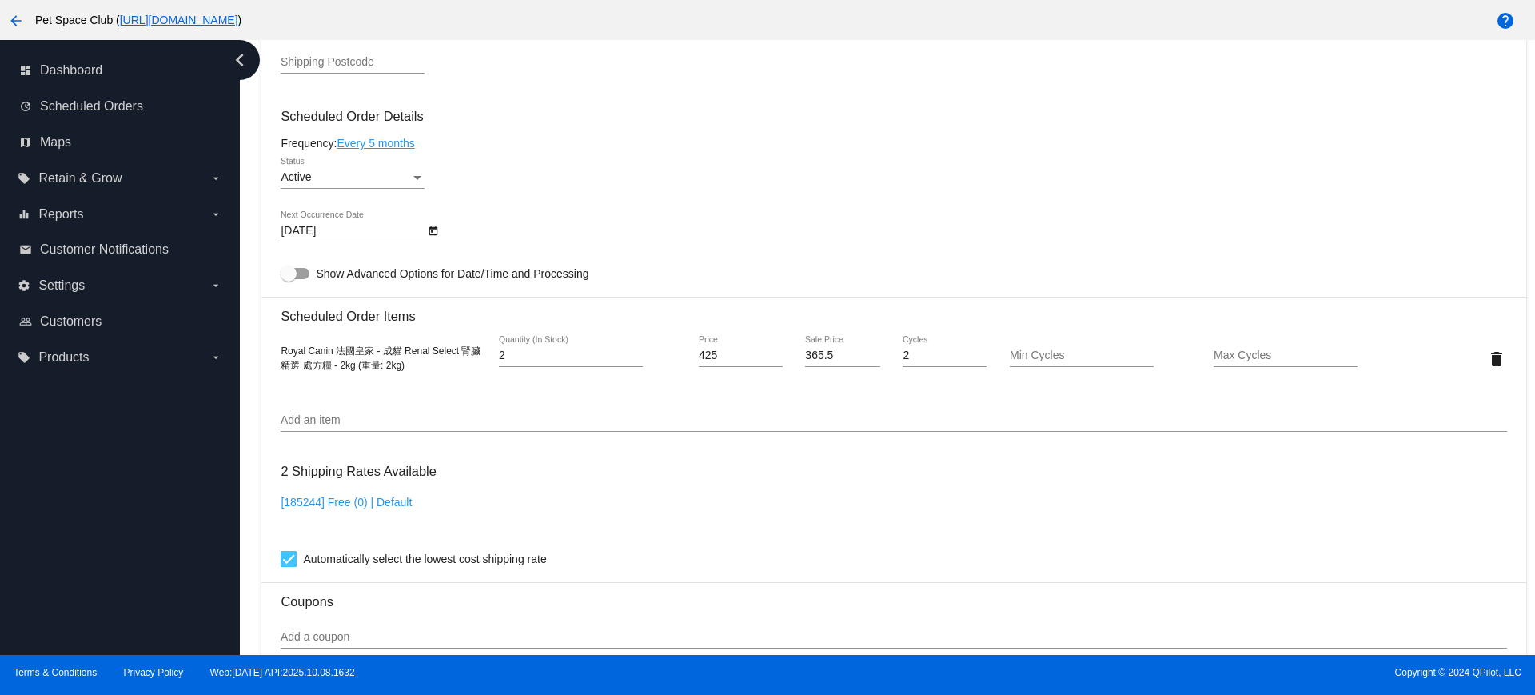
scroll to position [900, 0]
drag, startPoint x: 415, startPoint y: 363, endPoint x: 270, endPoint y: 351, distance: 145.2
click at [270, 351] on mat-card "Customer 5773822: Candy Lam cryingbomb@gmail.com Customer Shipping Enter Shippi…" at bounding box center [894, 319] width 1264 height 1599
copy span "Royal Canin 法國皇家 - 成貓 Renal Select 腎臟精選 處方糧 - 2kg (重量: 2kg)"
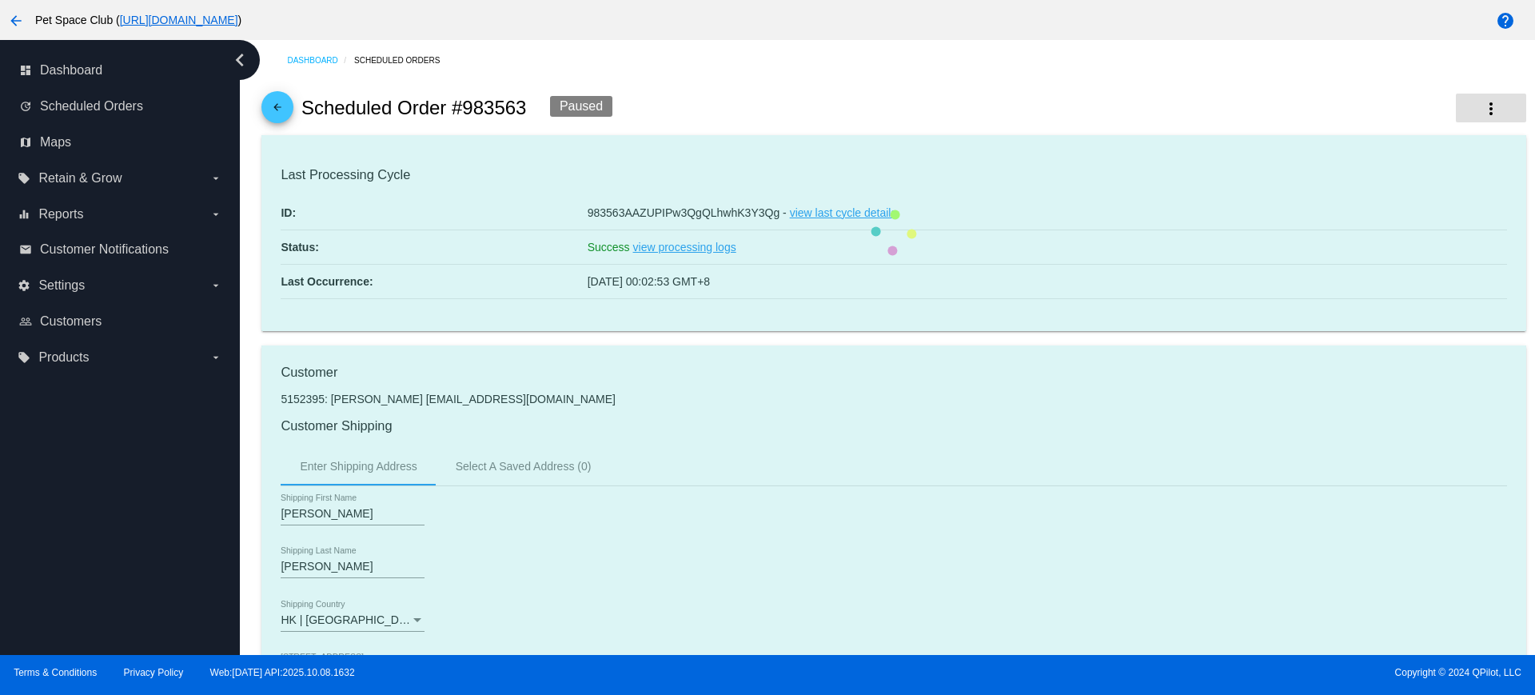
click at [1482, 118] on mat-icon "more_vert" at bounding box center [1491, 108] width 19 height 19
click at [1340, 121] on span "View Event Logs" at bounding box center [1376, 119] width 83 height 13
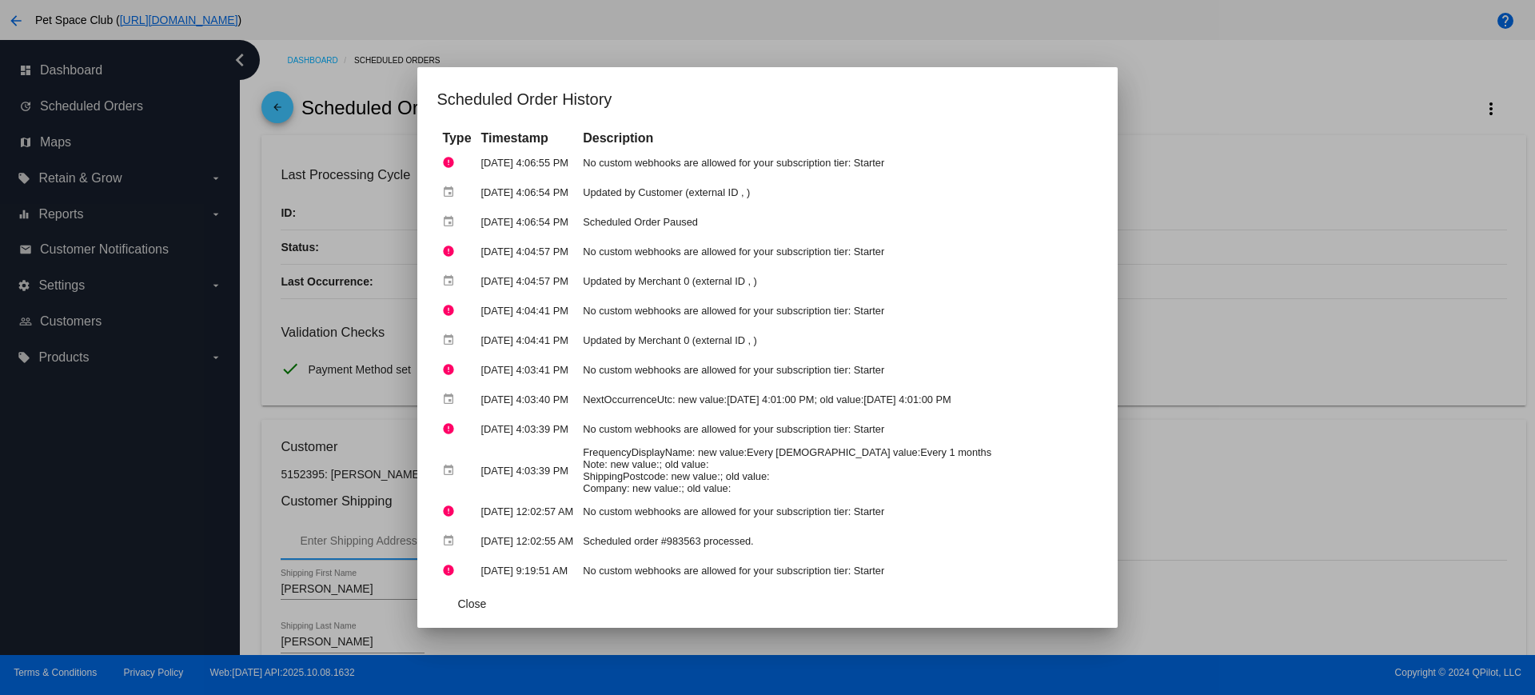
drag, startPoint x: 876, startPoint y: 370, endPoint x: 765, endPoint y: 323, distance: 121.5
click at [846, 366] on td "No custom webhooks are allowed for your subscription tier: Starter" at bounding box center [837, 370] width 517 height 28
click at [957, 292] on td "Updated by Merchant 0 (external ID , )" at bounding box center [837, 281] width 517 height 28
click at [457, 603] on span "Close" at bounding box center [471, 603] width 29 height 13
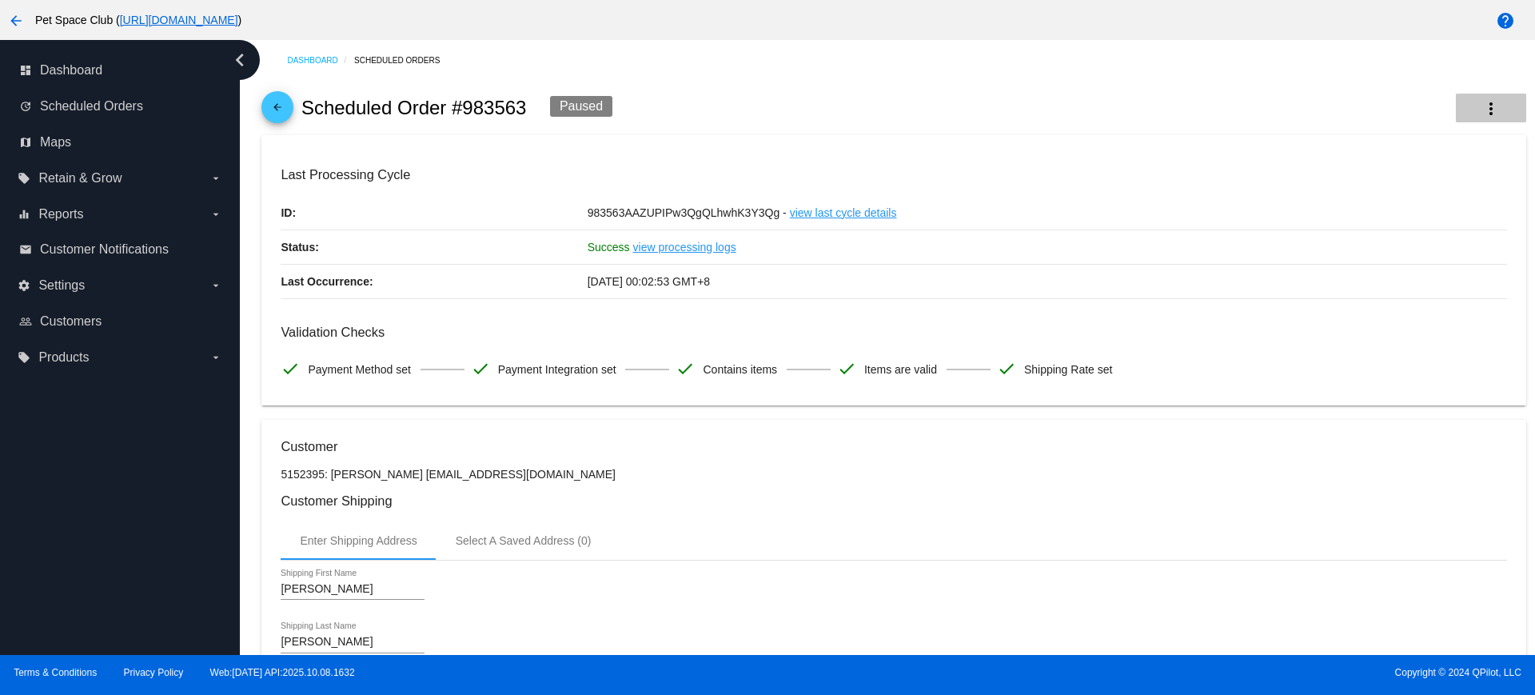
click at [1483, 99] on mat-icon "more_vert" at bounding box center [1491, 108] width 19 height 19
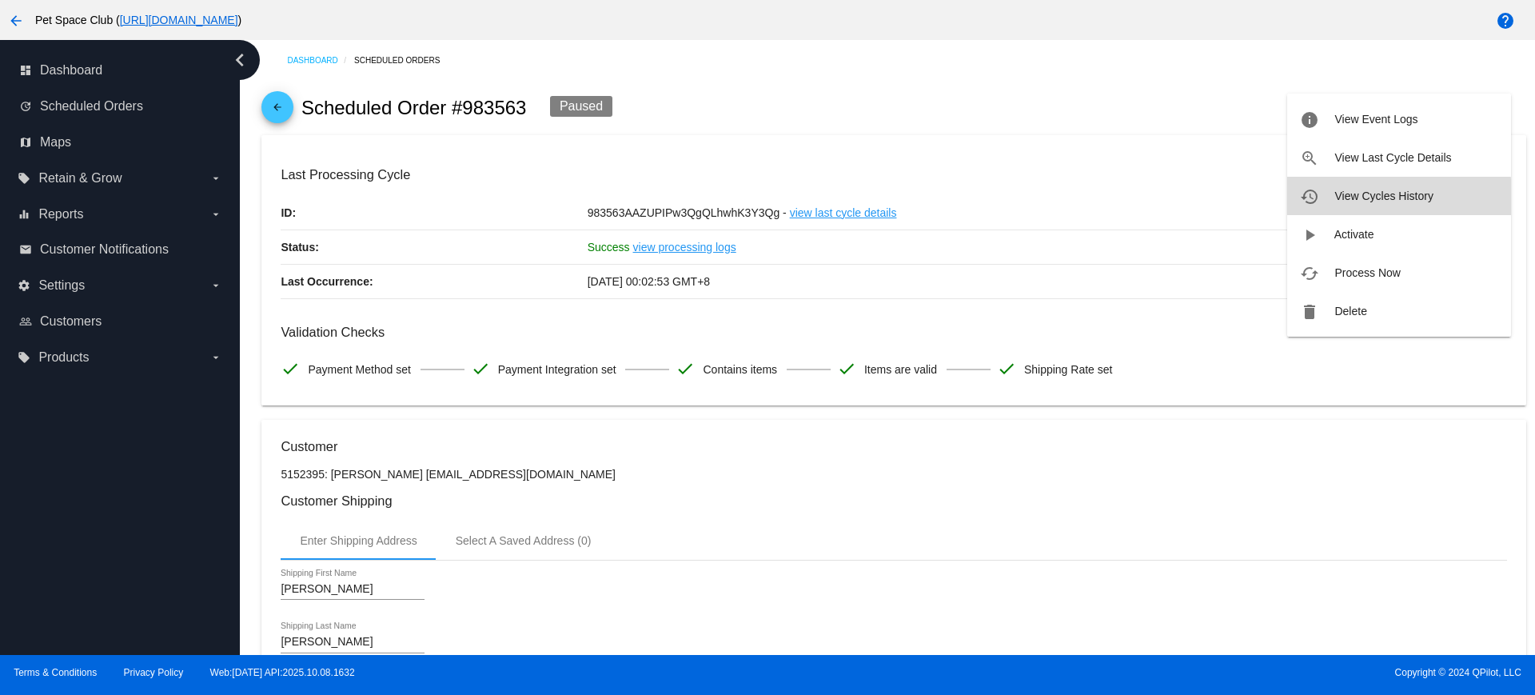
click at [1363, 201] on span "View Cycles History" at bounding box center [1384, 196] width 98 height 13
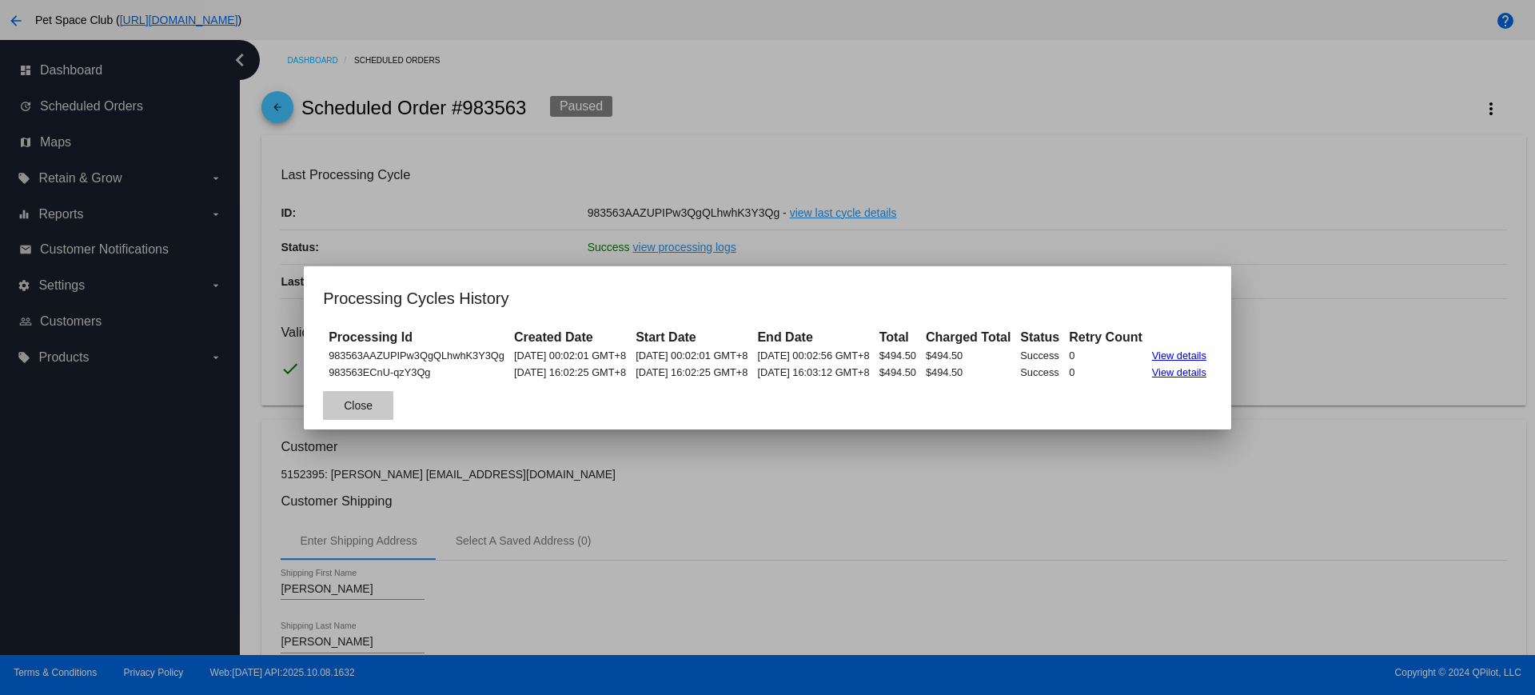
click at [323, 407] on button "Close" at bounding box center [358, 405] width 70 height 29
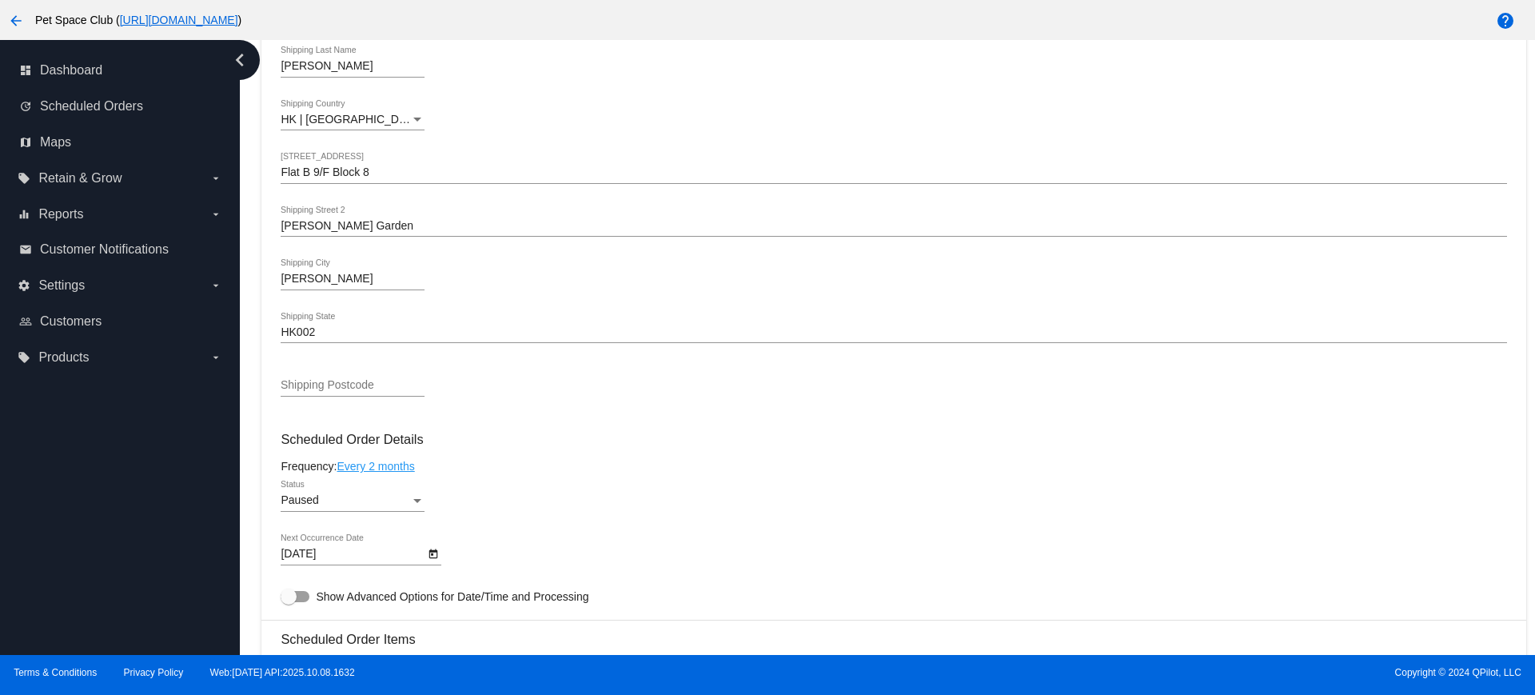
scroll to position [700, 0]
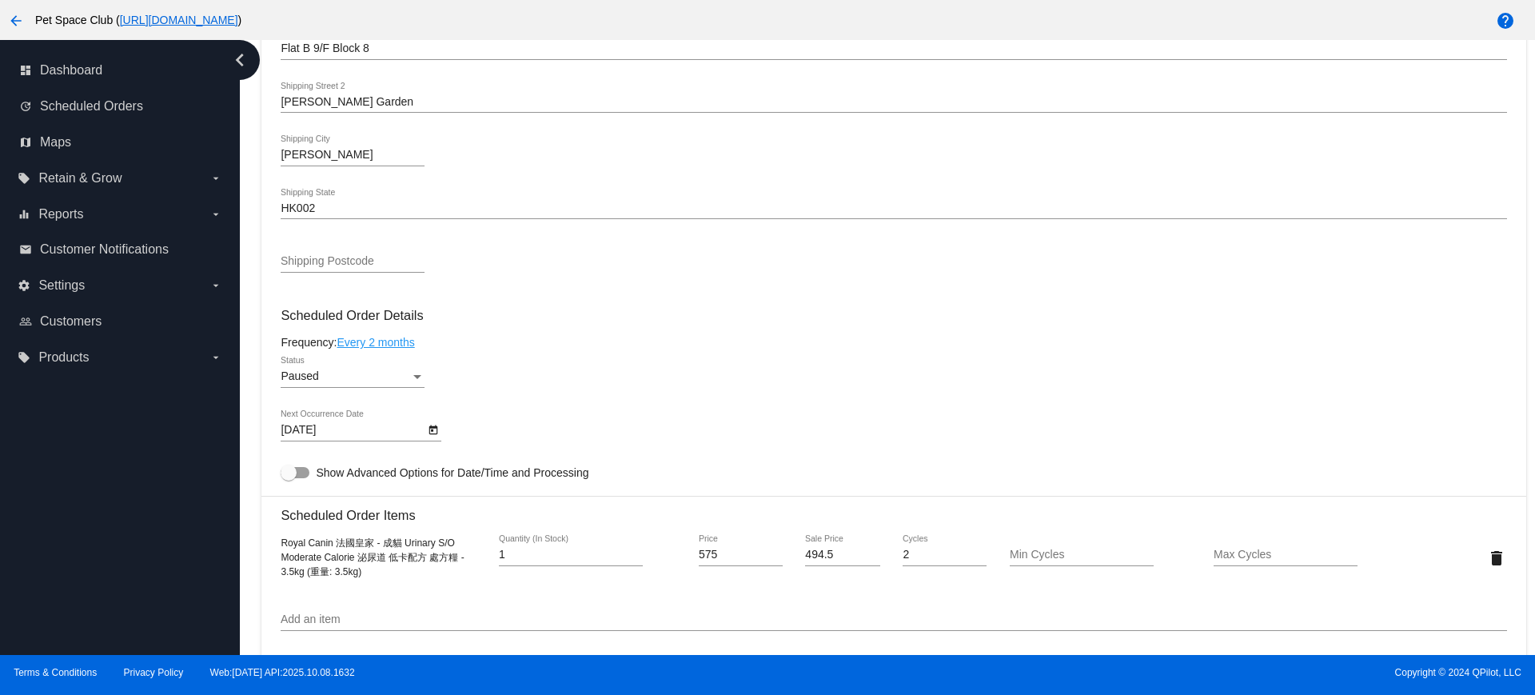
click at [245, 354] on div "Dashboard Scheduled Orders arrow_back Scheduled Order #983563 Paused more_vert …" at bounding box center [888, 347] width 1296 height 615
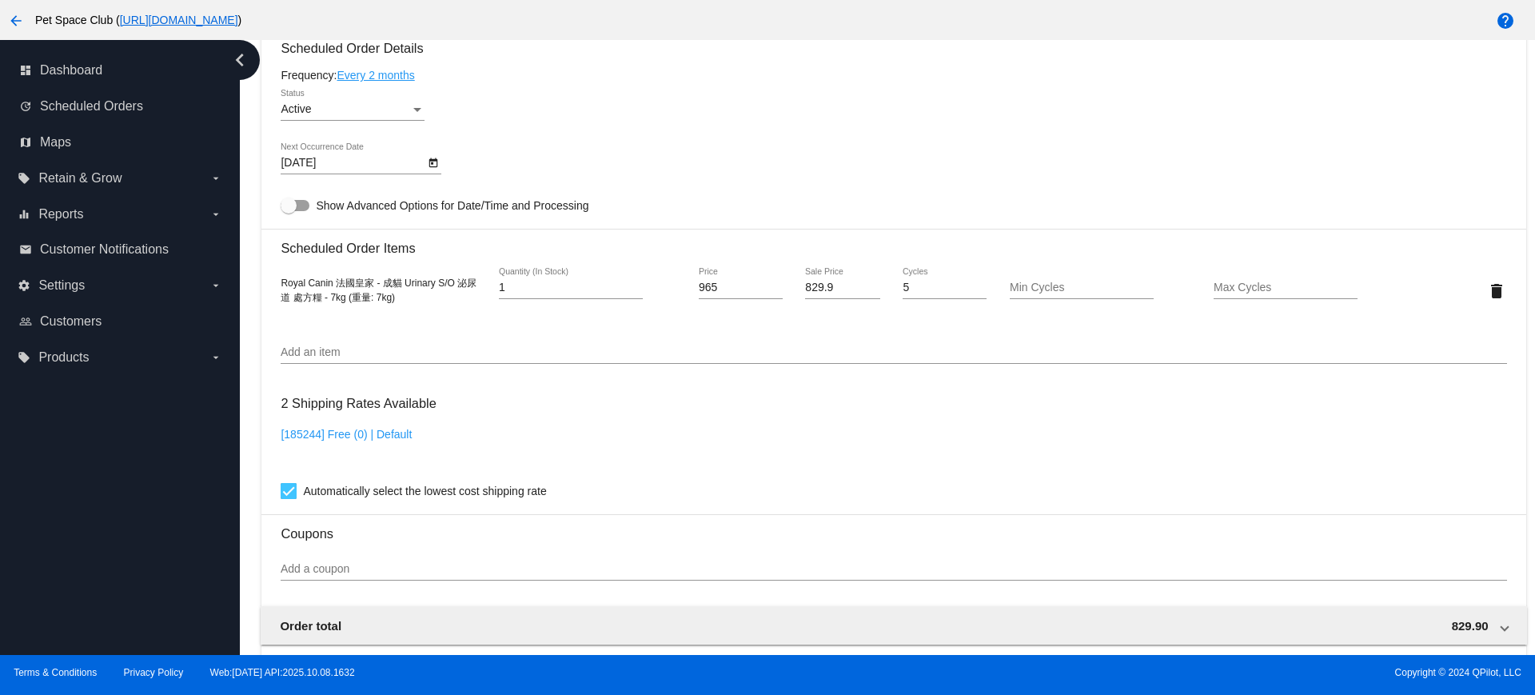
scroll to position [800, 0]
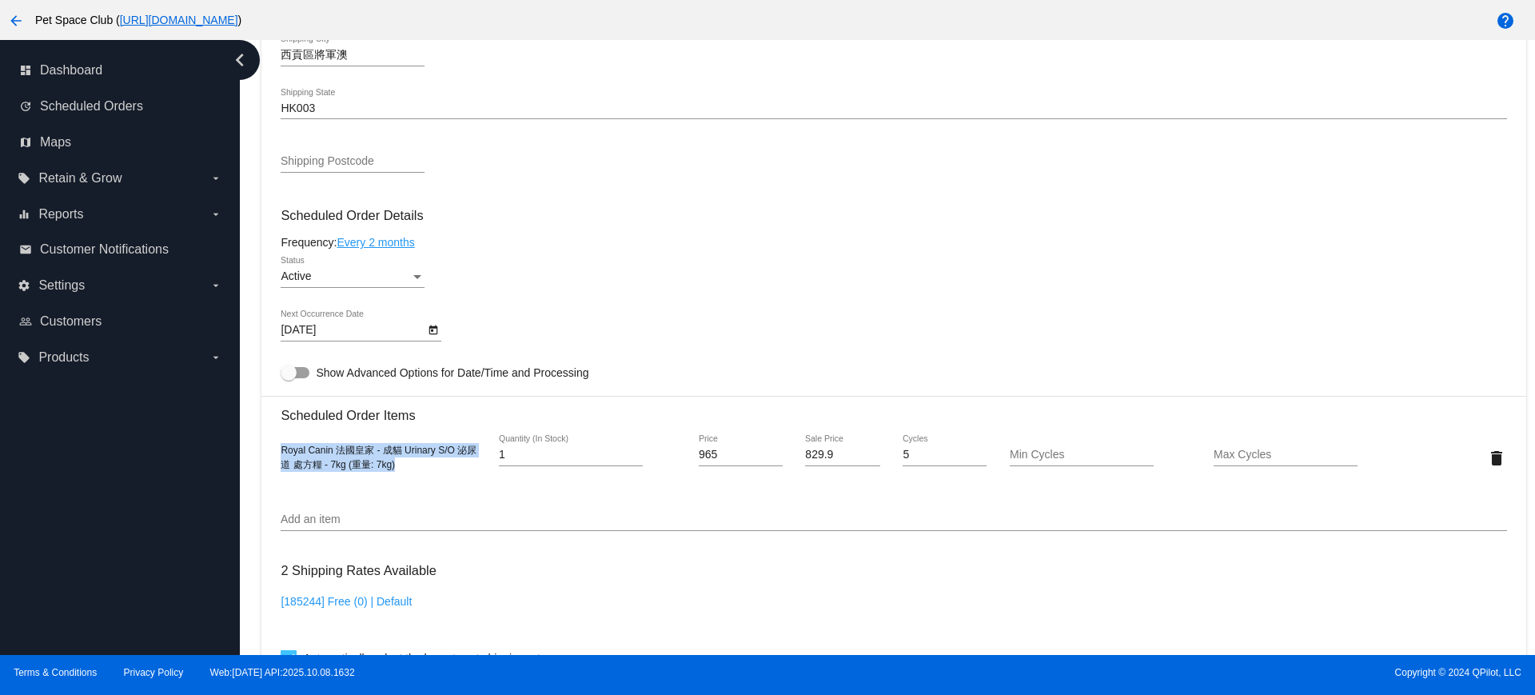
drag, startPoint x: 415, startPoint y: 463, endPoint x: 272, endPoint y: 453, distance: 143.5
click at [272, 453] on mat-card "Customer 5186188: [PERSON_NAME] [PERSON_NAME][EMAIL_ADDRESS][DOMAIN_NAME] Custo…" at bounding box center [894, 419] width 1264 height 1599
copy span "Royal Canin 法國皇家 - 成貓 Urinary S/O 泌尿道 處方糧 - 7kg (重量: 7kg)"
click at [246, 219] on div "Dashboard Scheduled Orders arrow_back Scheduled Order #771470 Active more_vert …" at bounding box center [888, 347] width 1296 height 615
